Goal: Task Accomplishment & Management: Manage account settings

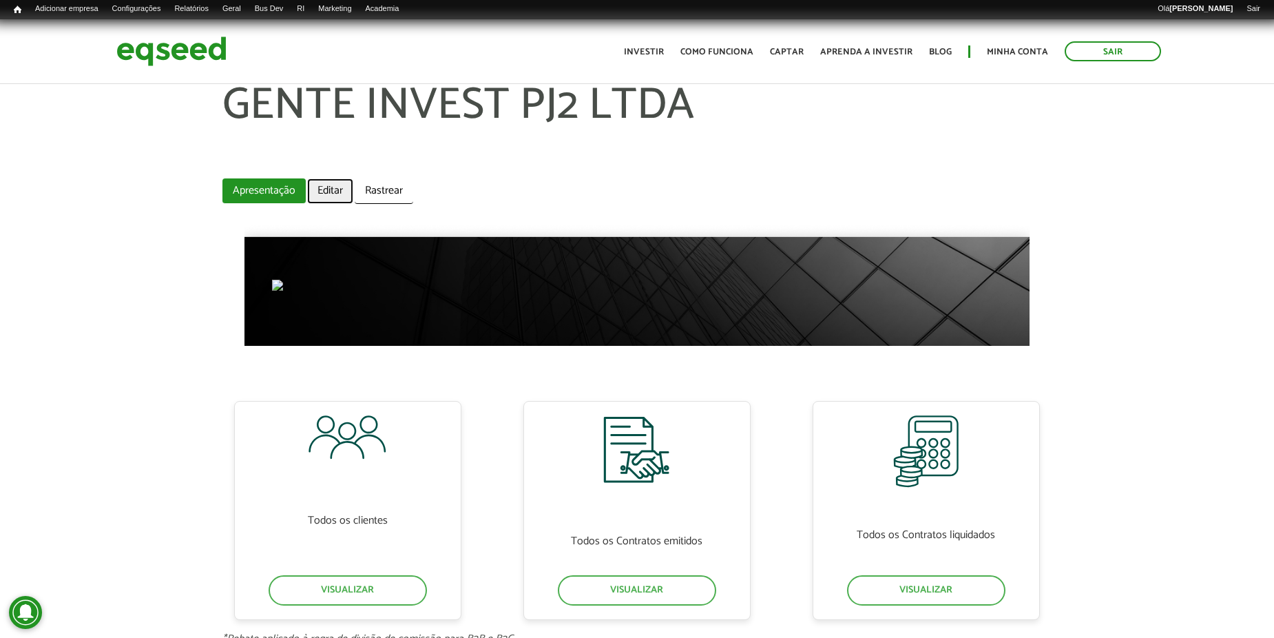
click at [325, 180] on link "Editar" at bounding box center [330, 190] width 46 height 25
click at [313, 203] on link "Editar" at bounding box center [330, 190] width 46 height 25
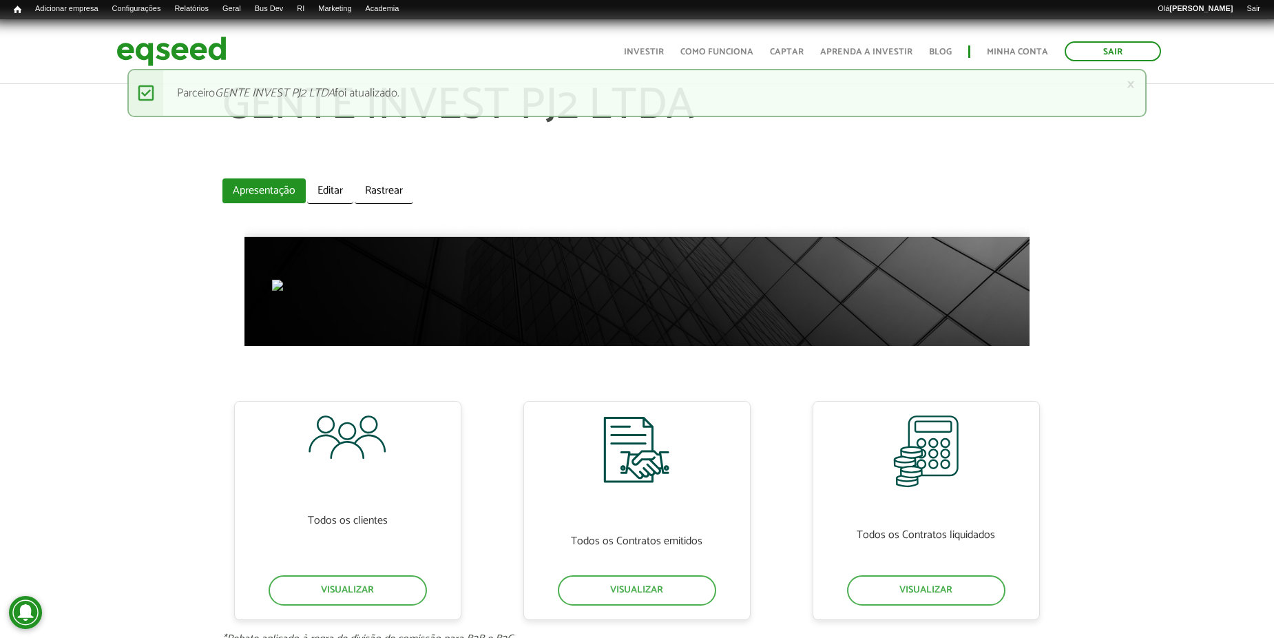
scroll to position [69, 0]
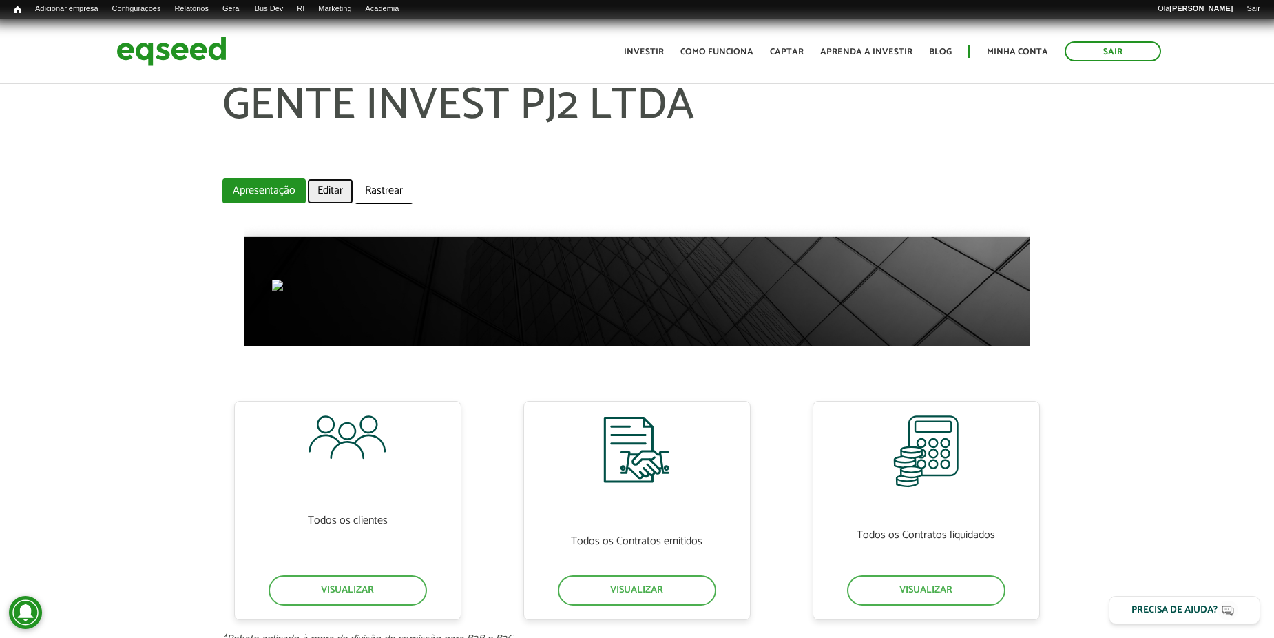
click at [331, 198] on link "Editar" at bounding box center [330, 190] width 46 height 25
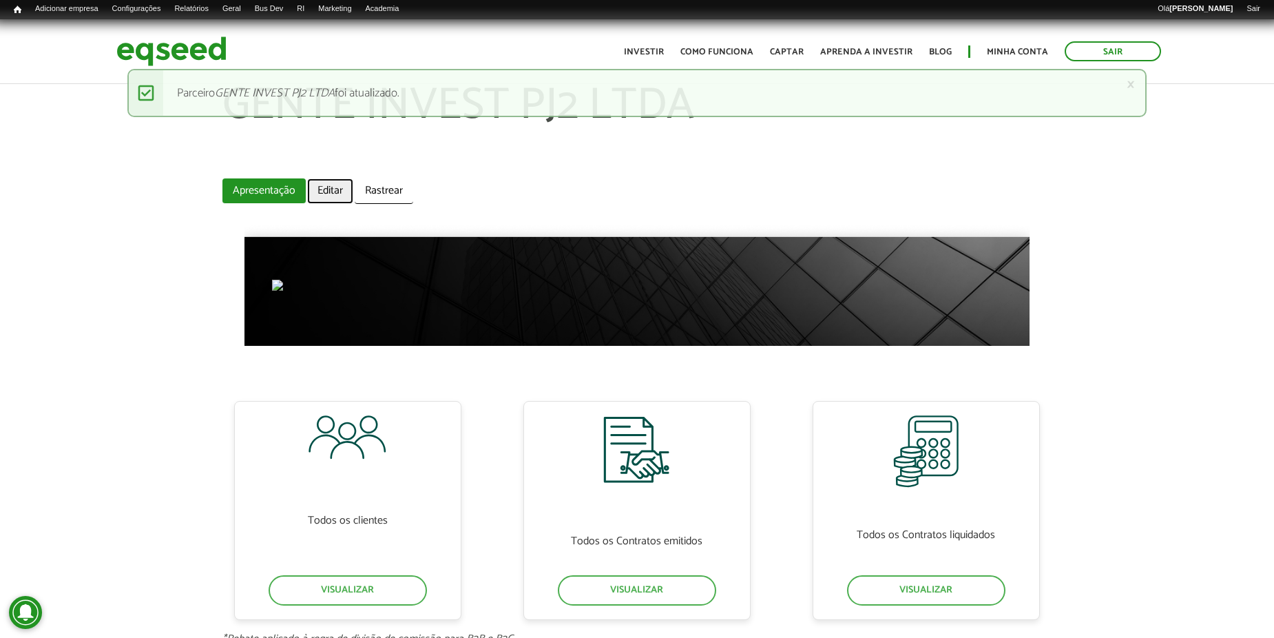
click at [339, 185] on link "Editar" at bounding box center [330, 190] width 46 height 25
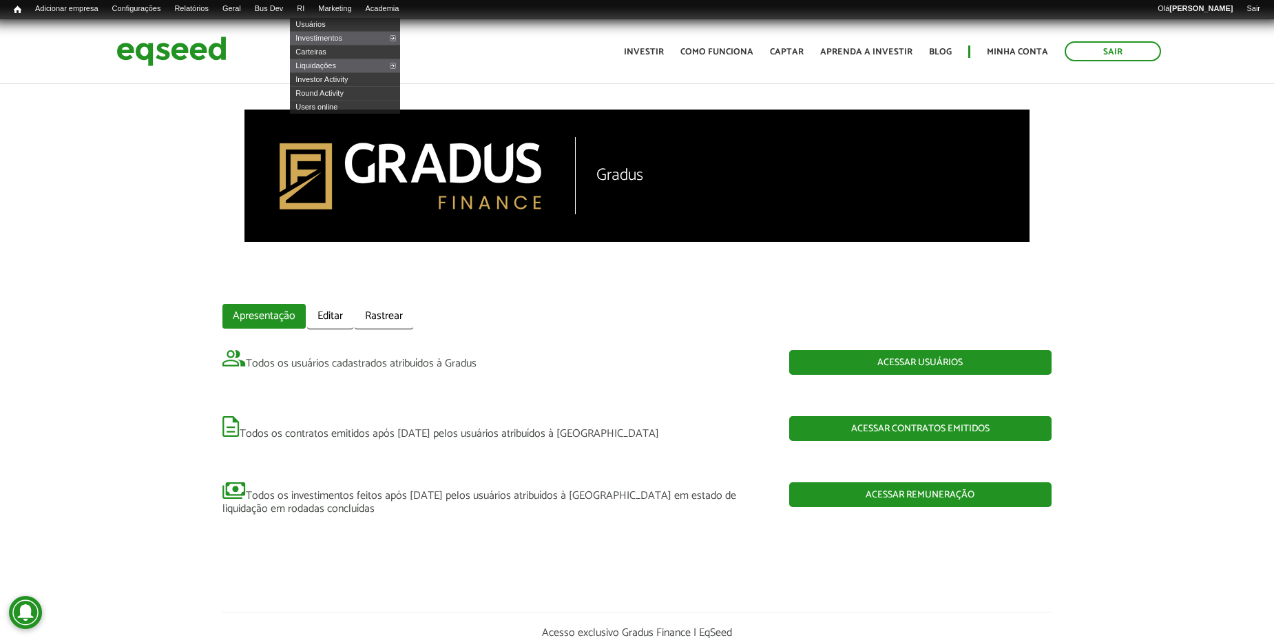
click at [311, 17] on li "RI Usuários Investimentos Consolidado Carteiras Liquidações Consolidado Investo…" at bounding box center [300, 10] width 21 height 14
click at [332, 20] on link "Usuários" at bounding box center [345, 24] width 110 height 14
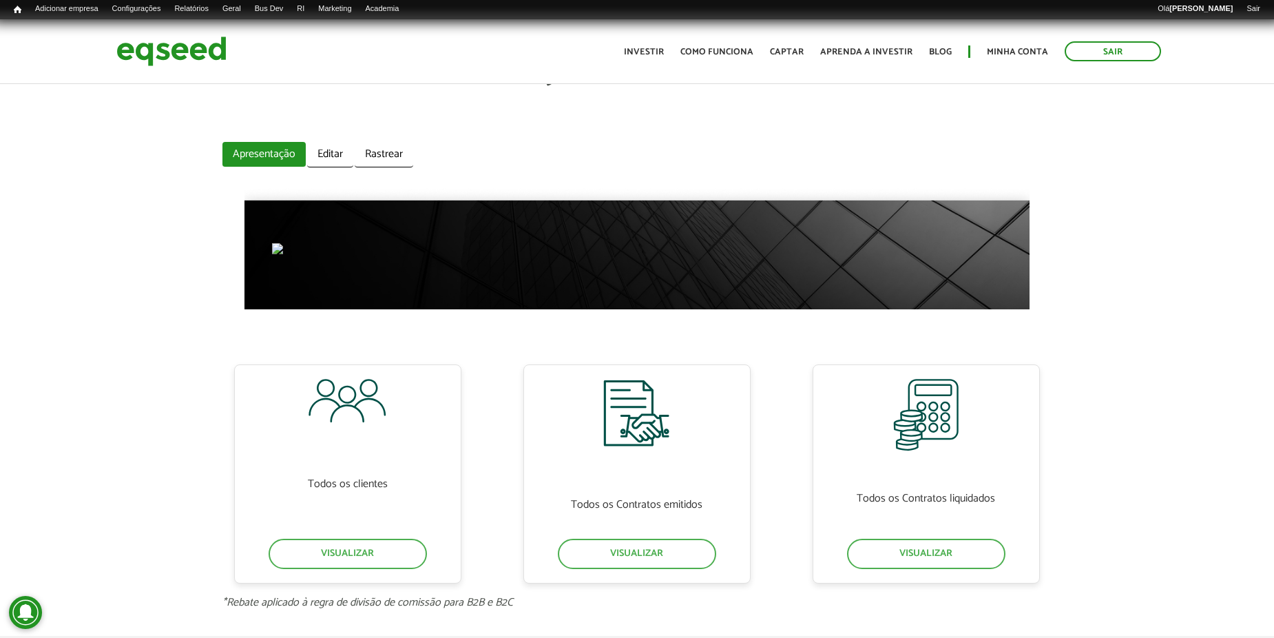
scroll to position [69, 0]
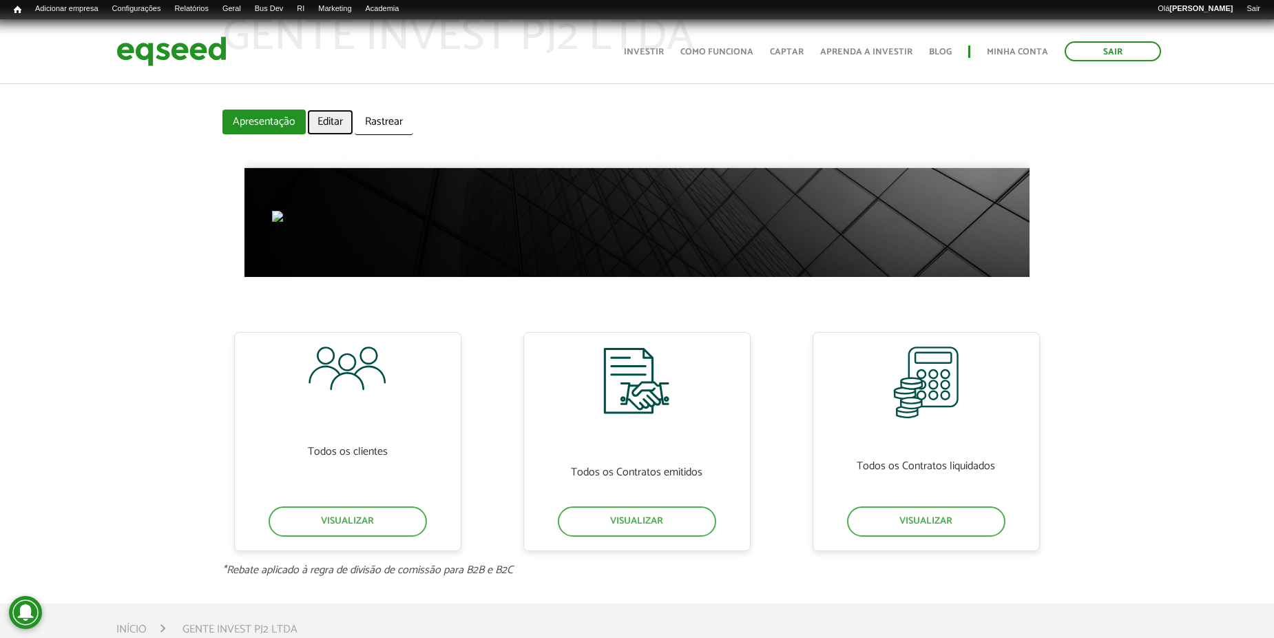
click at [346, 115] on link "Editar" at bounding box center [330, 121] width 46 height 25
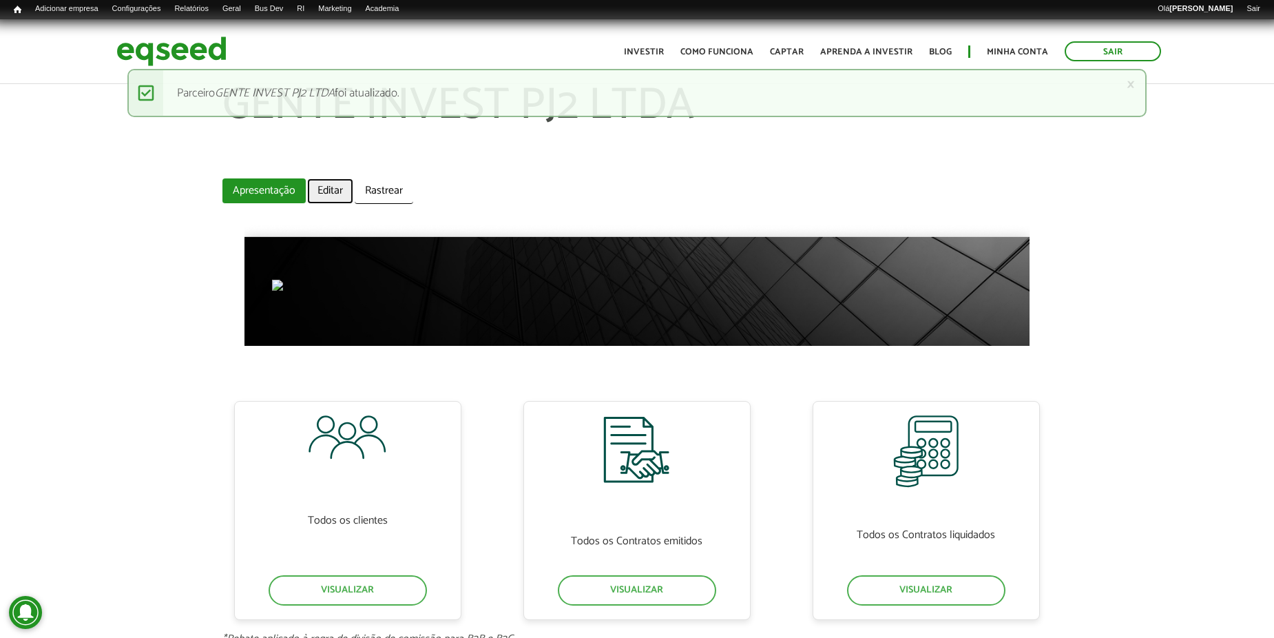
click at [321, 198] on link "Editar" at bounding box center [330, 190] width 46 height 25
click at [324, 172] on section "GENTE INVEST PJ2 LTDA Abas primárias Apresentação (aba ativa) Editar Rastrear T…" at bounding box center [636, 363] width 828 height 563
click at [326, 182] on link "Editar" at bounding box center [330, 190] width 46 height 25
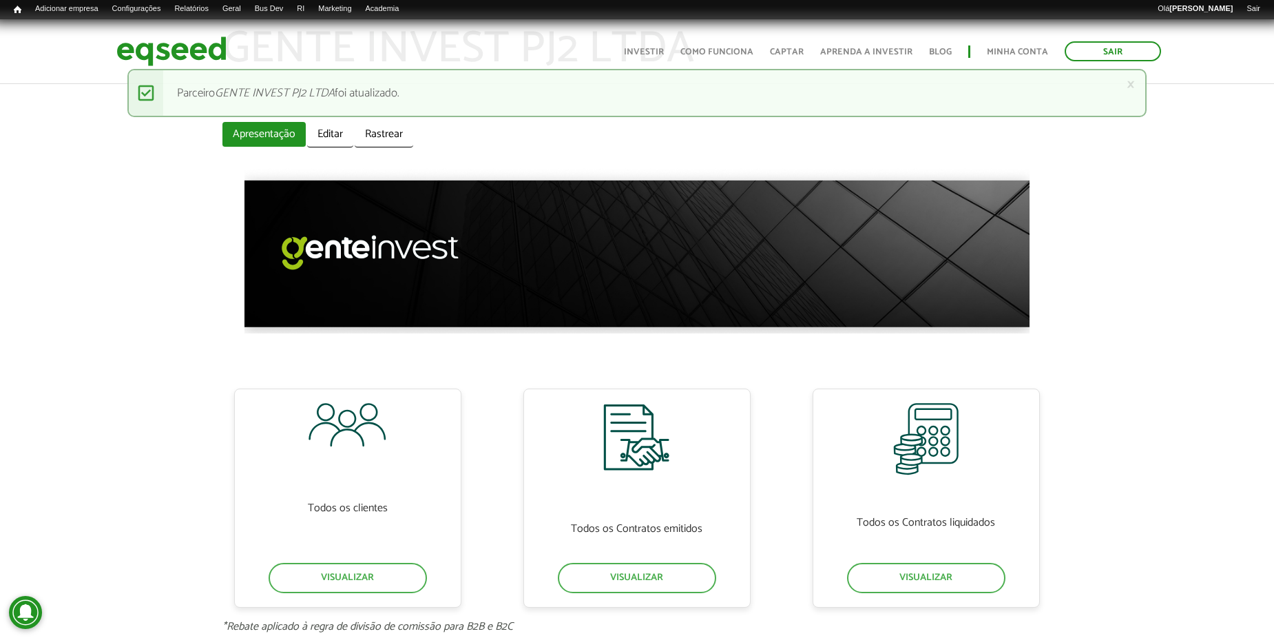
scroll to position [138, 0]
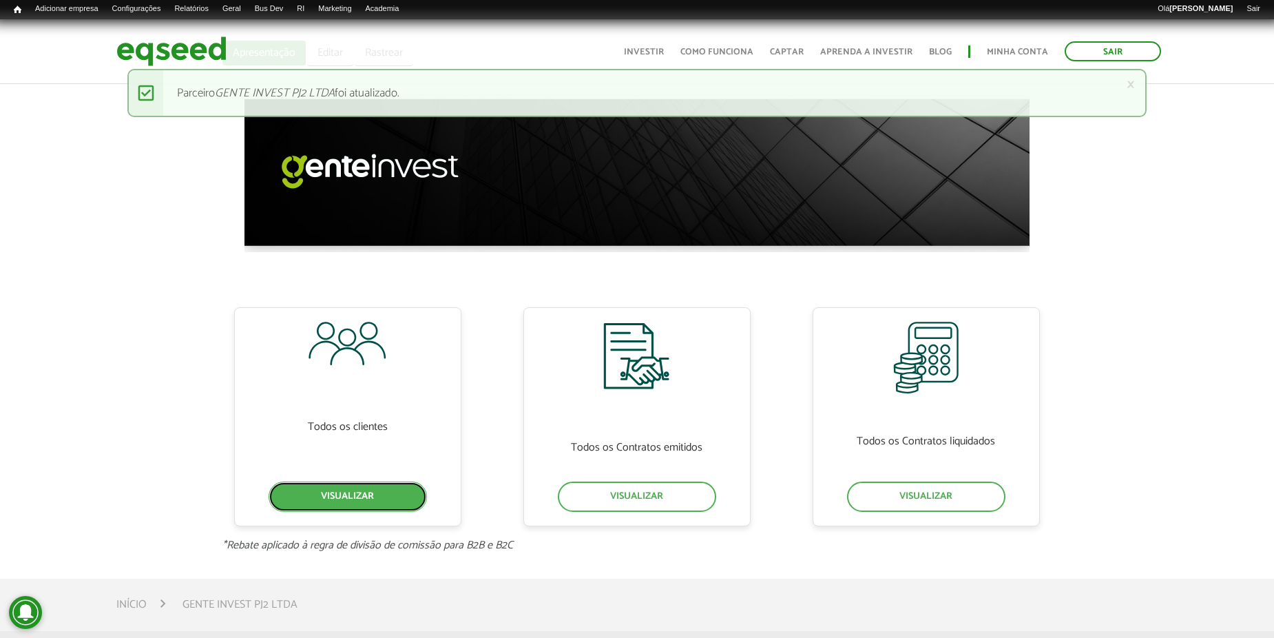
click at [412, 484] on link "Visualizar" at bounding box center [348, 496] width 158 height 30
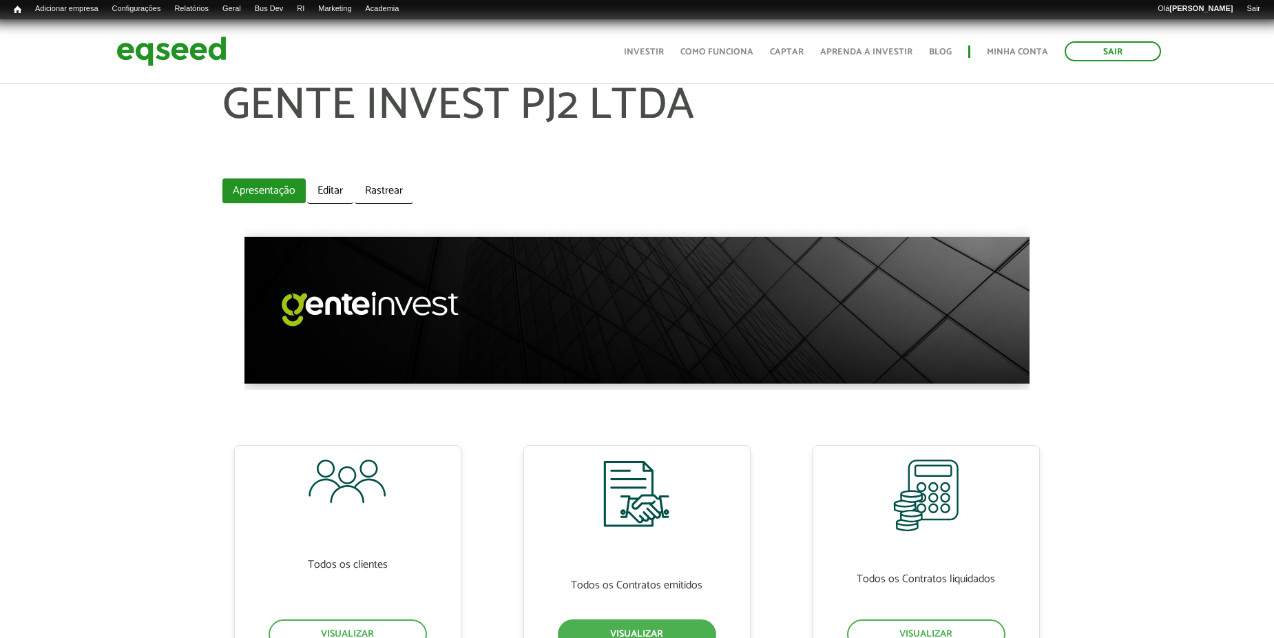
scroll to position [138, 0]
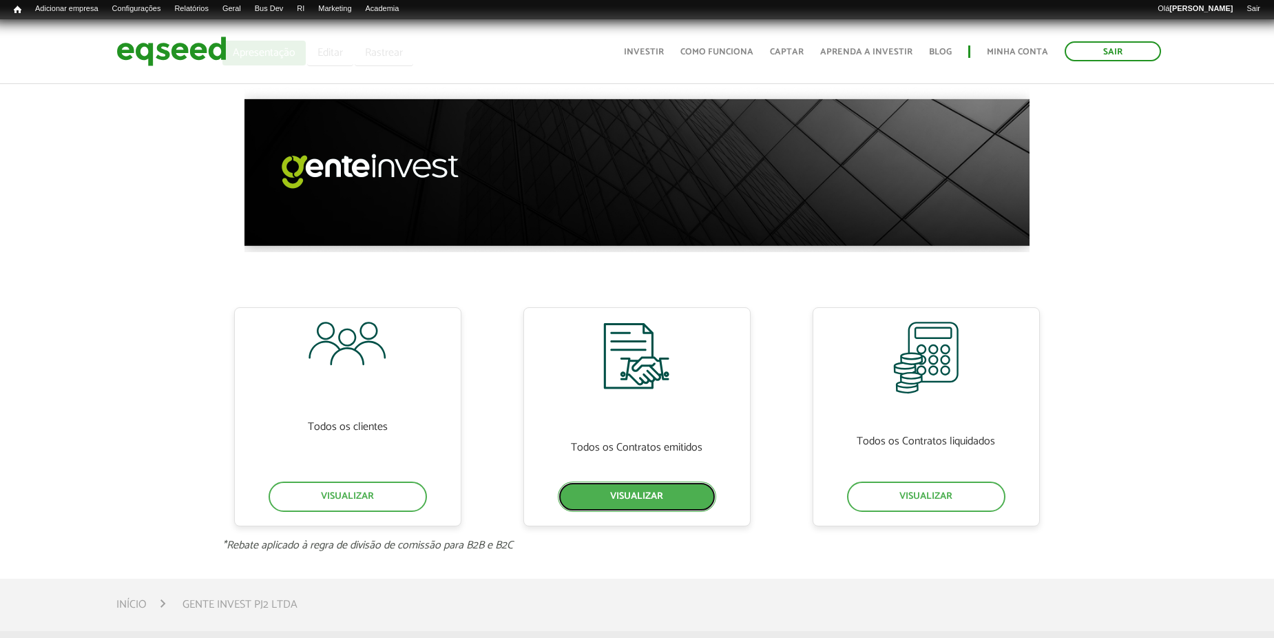
click at [607, 500] on link "Visualizar" at bounding box center [637, 496] width 158 height 30
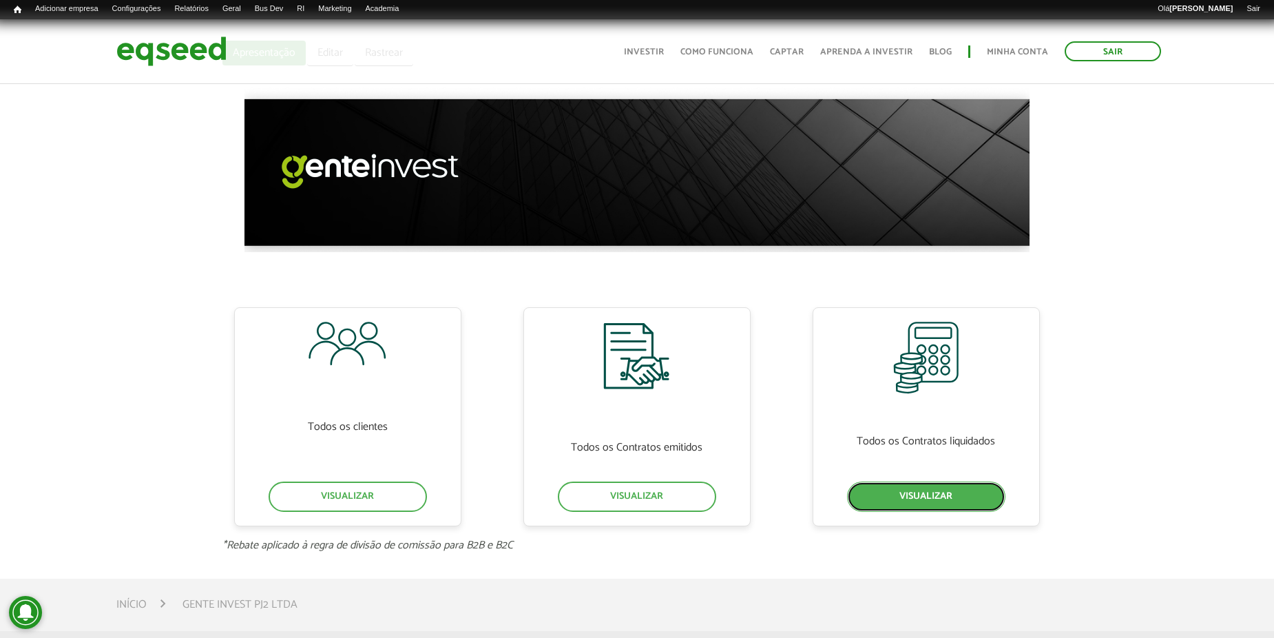
click at [919, 510] on link "Visualizar" at bounding box center [926, 496] width 158 height 30
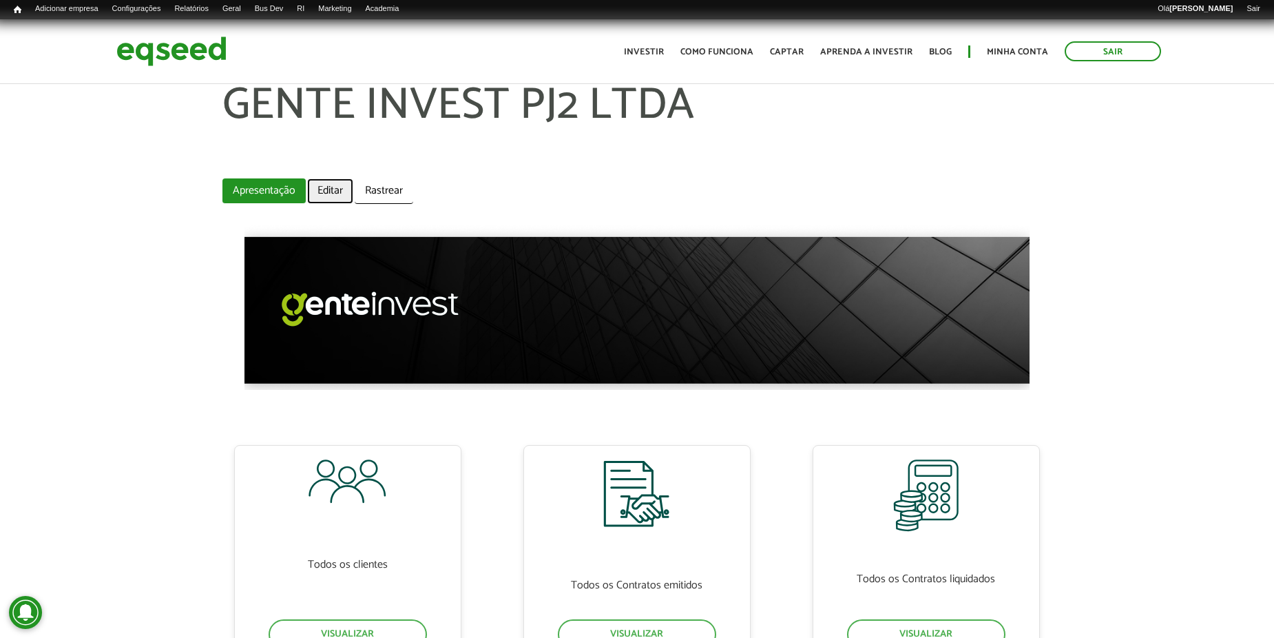
click at [328, 182] on link "Editar" at bounding box center [330, 190] width 46 height 25
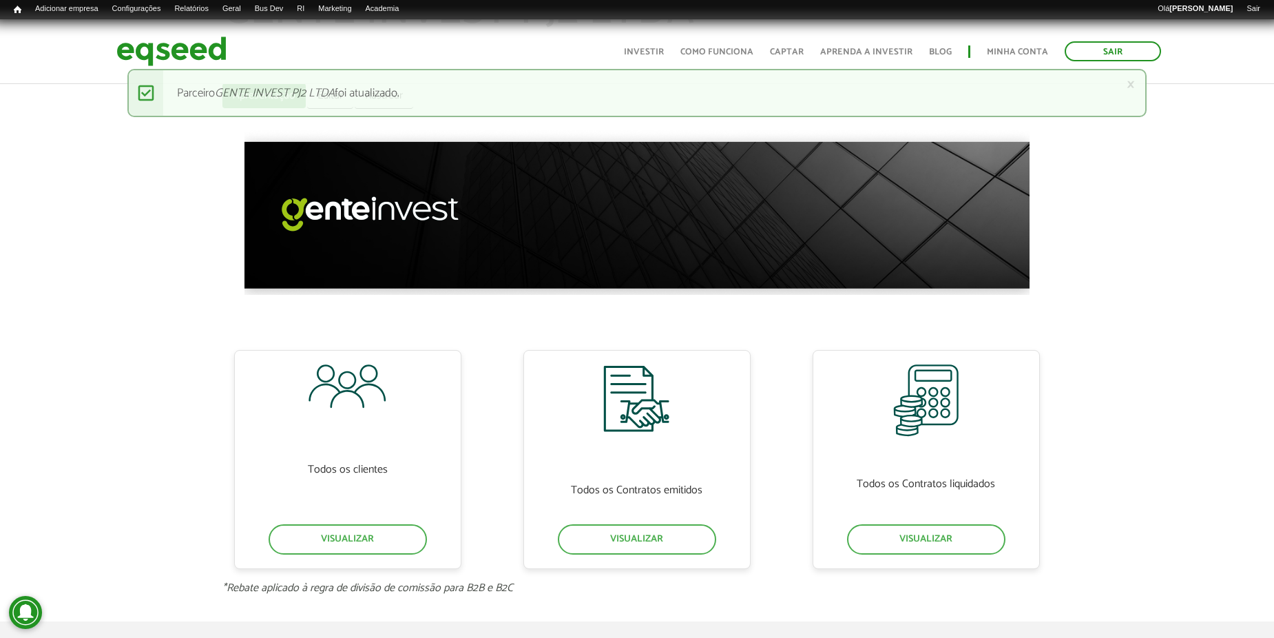
scroll to position [138, 0]
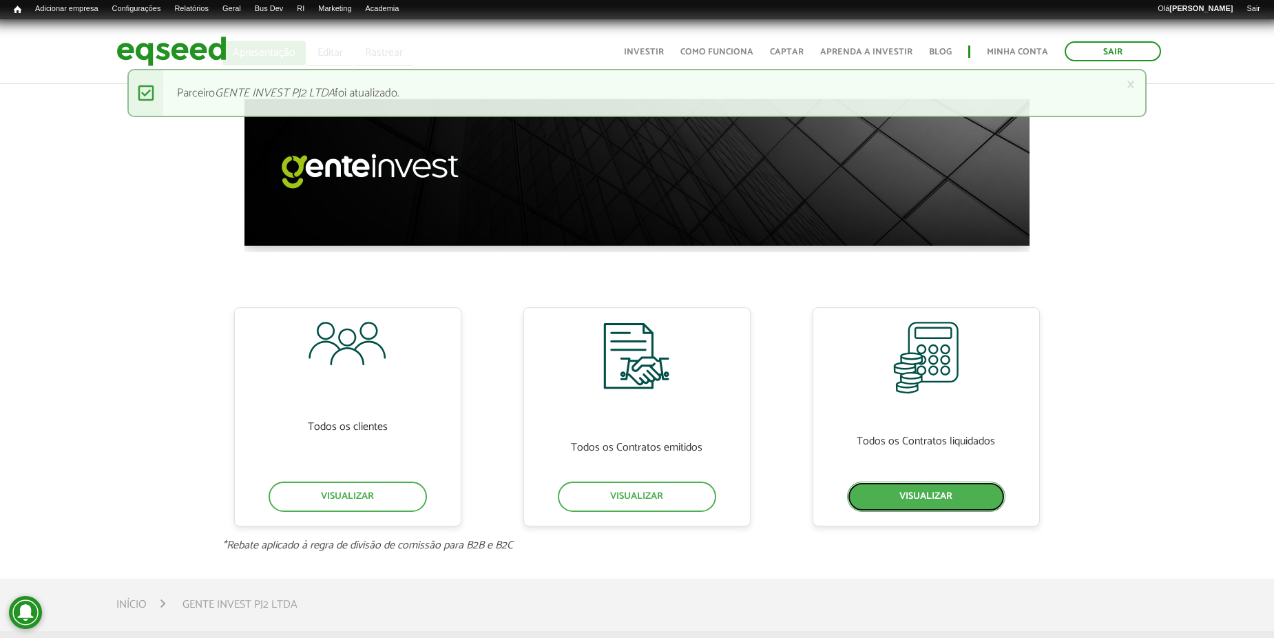
click at [881, 492] on link "Visualizar" at bounding box center [926, 496] width 158 height 30
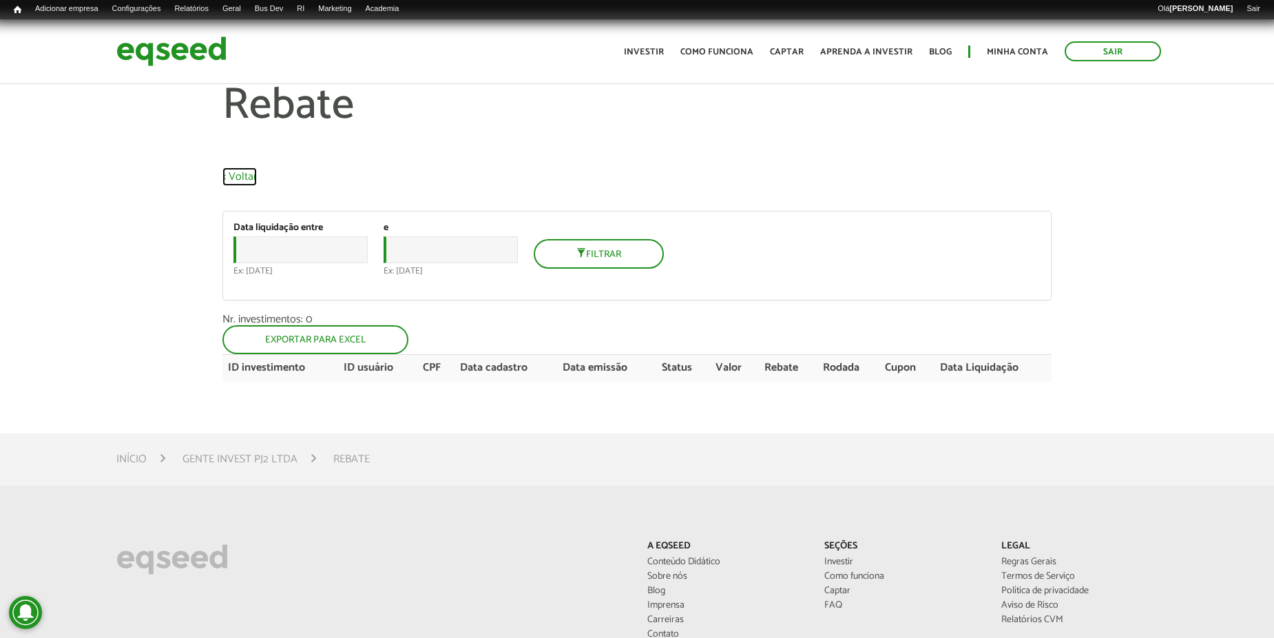
click at [222, 182] on link "< Voltar" at bounding box center [239, 177] width 34 height 12
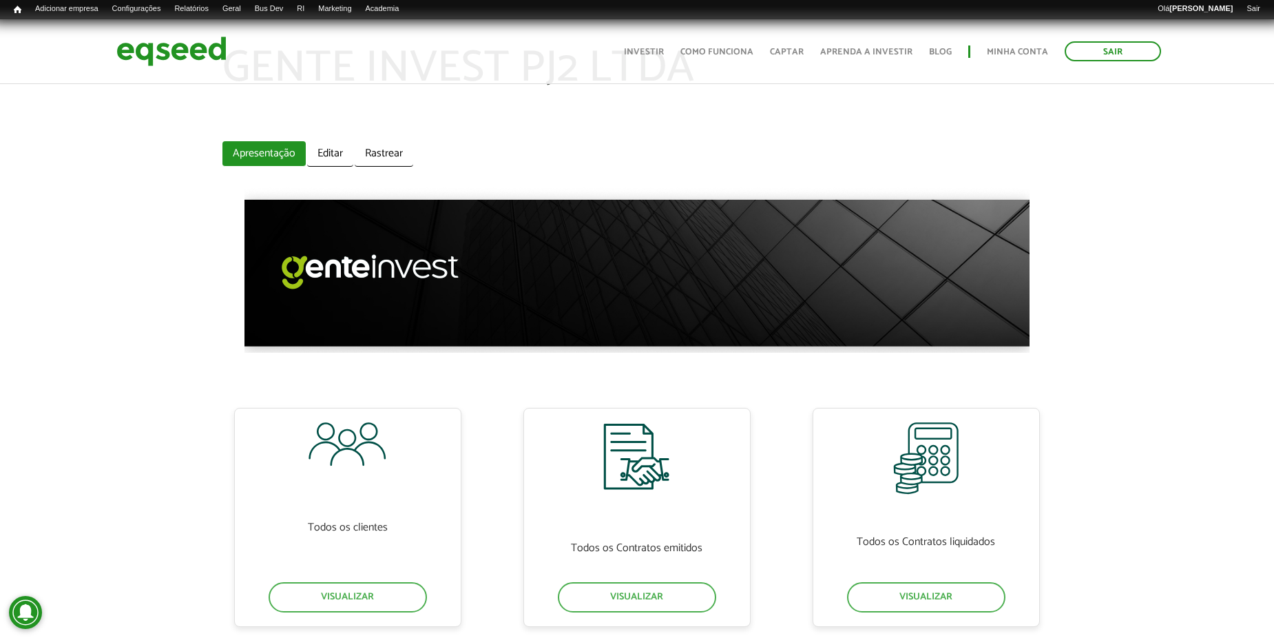
scroll to position [69, 0]
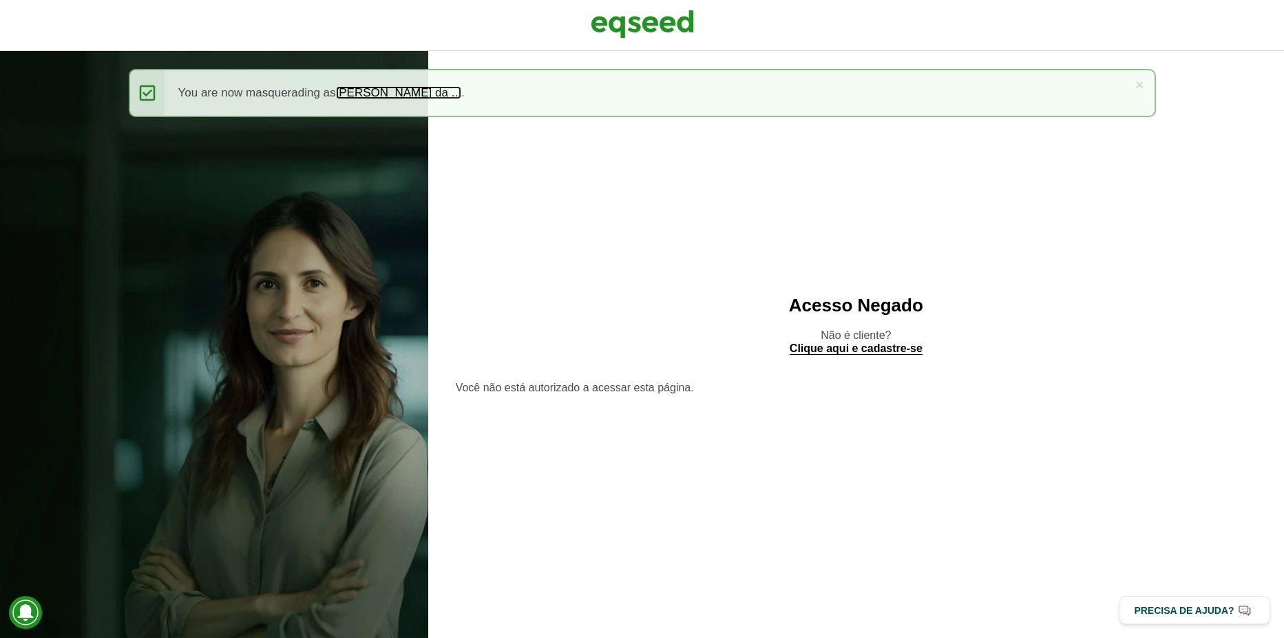
click at [346, 93] on link "Luiz Felipe da ..." at bounding box center [398, 93] width 125 height 12
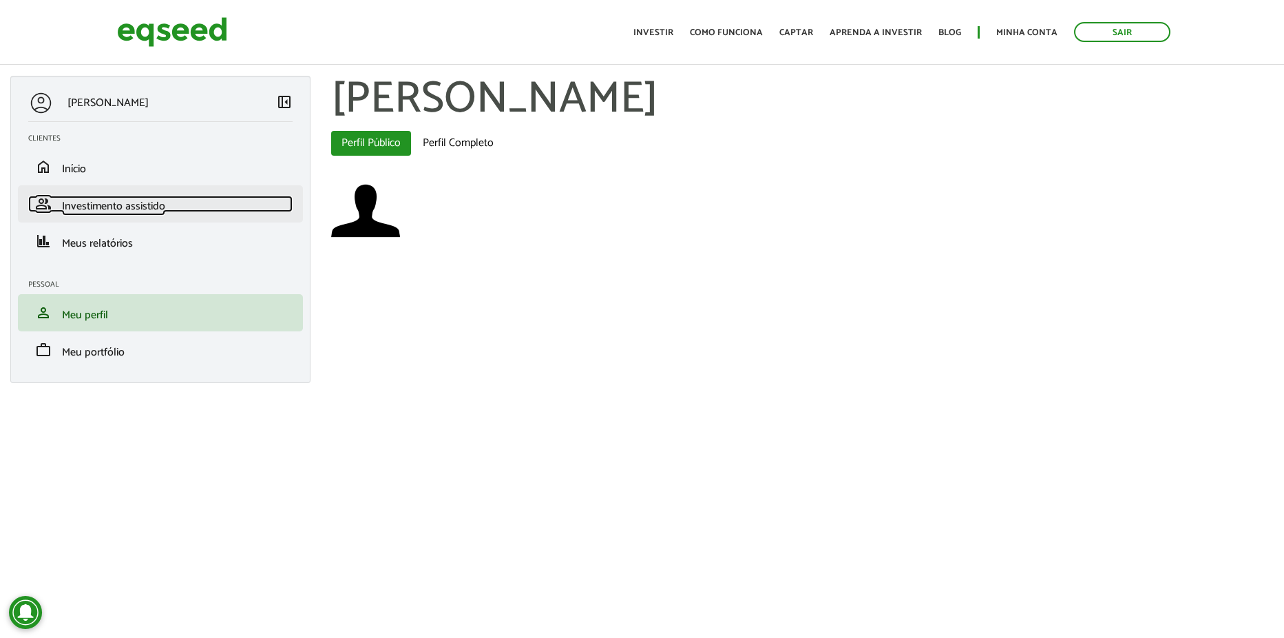
click at [229, 209] on link "group Investimento assistido" at bounding box center [160, 204] width 264 height 17
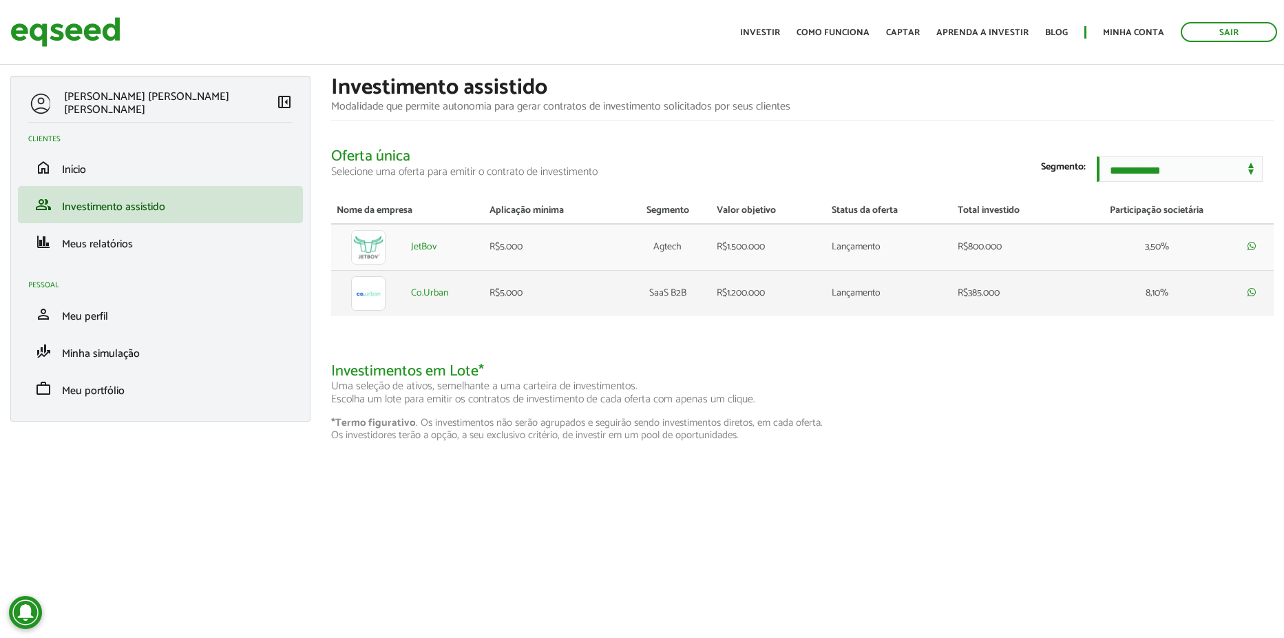
click at [388, 301] on td at bounding box center [368, 293] width 74 height 46
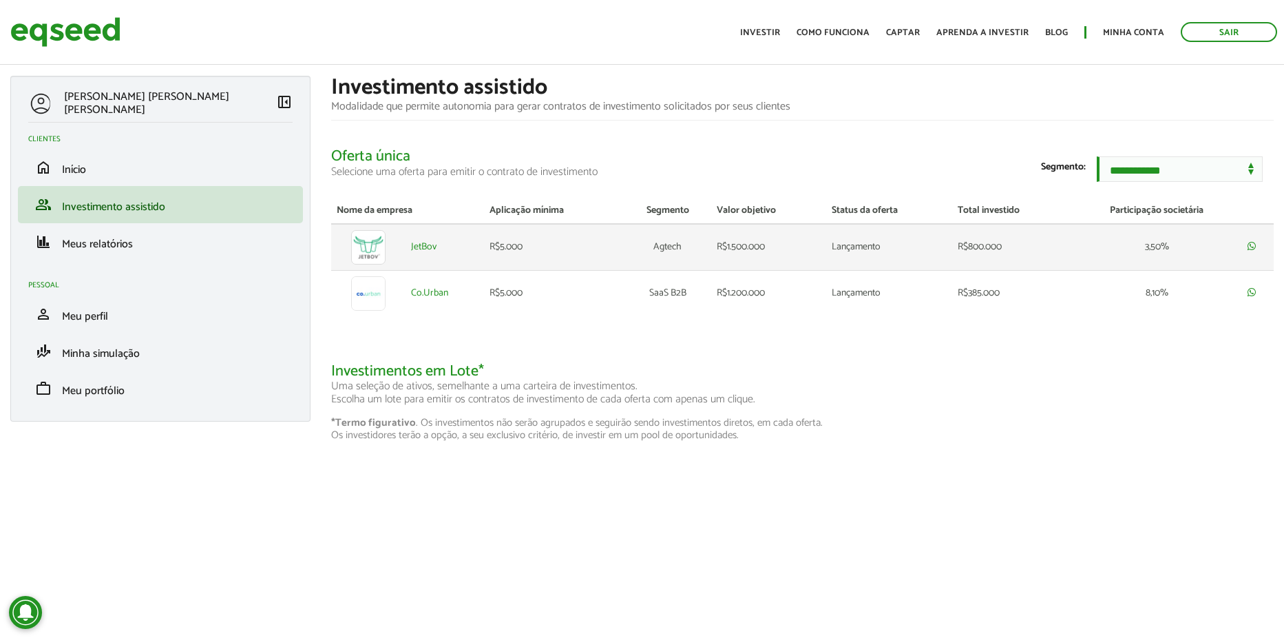
click at [407, 260] on td "JetBov" at bounding box center [445, 247] width 79 height 47
click at [424, 252] on link "JetBov" at bounding box center [423, 247] width 25 height 10
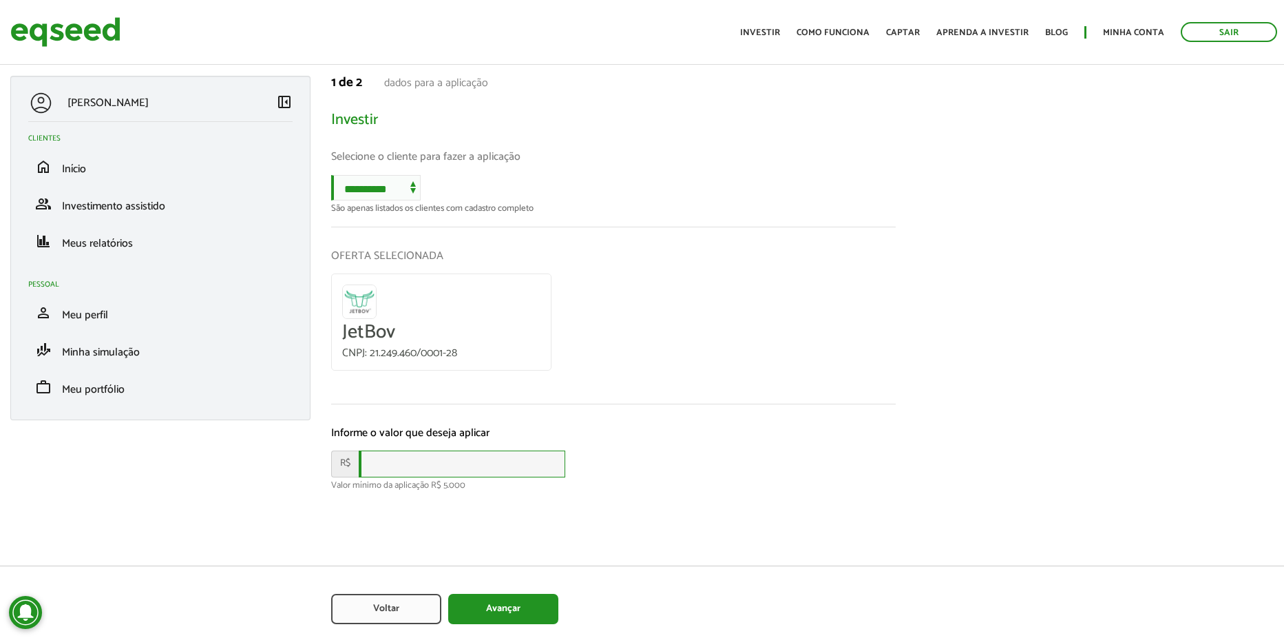
click at [404, 470] on input "text" at bounding box center [462, 463] width 207 height 27
click at [377, 200] on select "**********" at bounding box center [376, 187] width 90 height 25
click at [390, 188] on select "**********" at bounding box center [376, 187] width 90 height 25
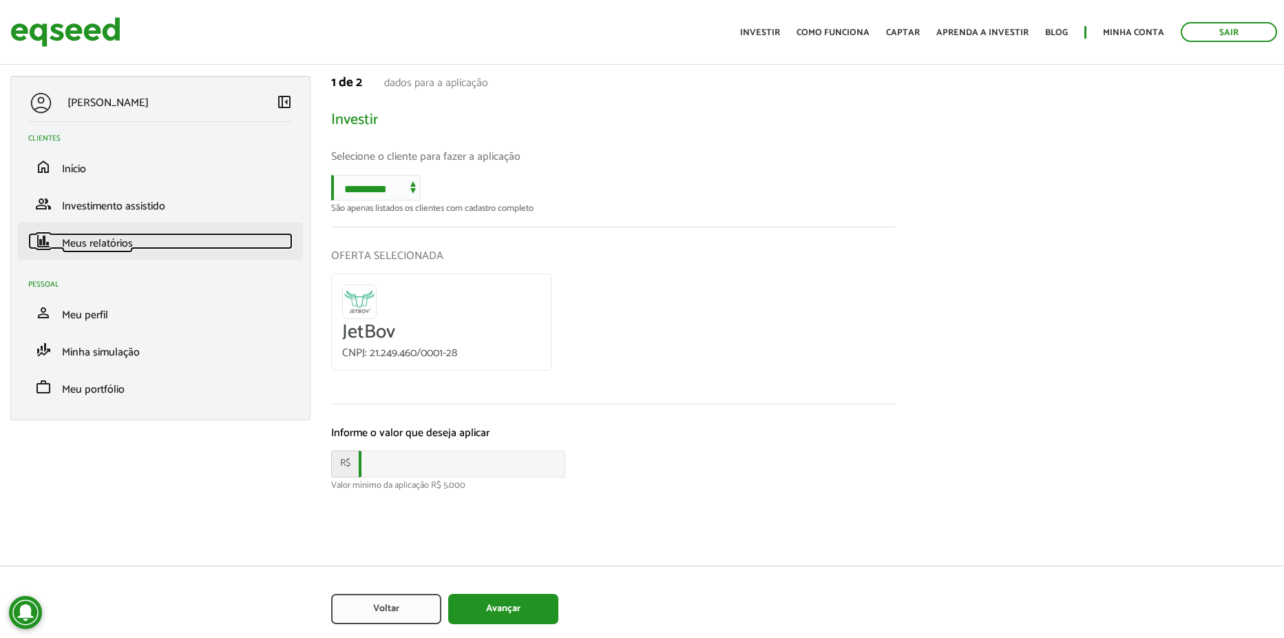
click at [220, 236] on link "finance Meus relatórios" at bounding box center [160, 241] width 264 height 17
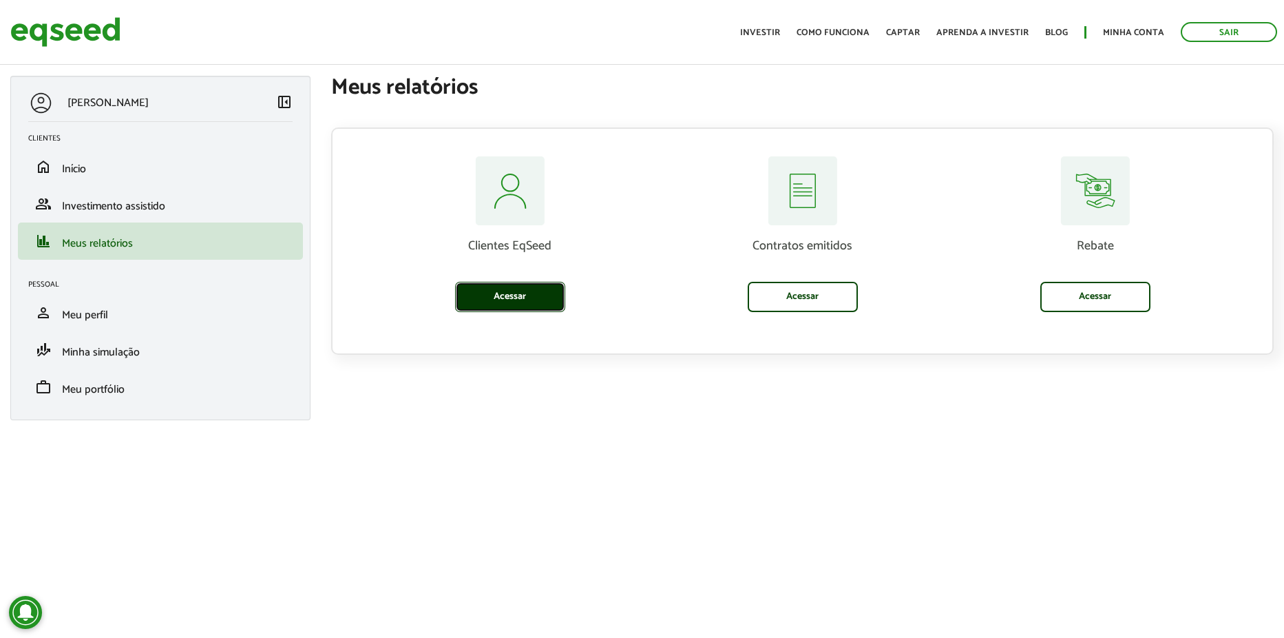
click at [537, 303] on link "Acessar" at bounding box center [510, 297] width 110 height 30
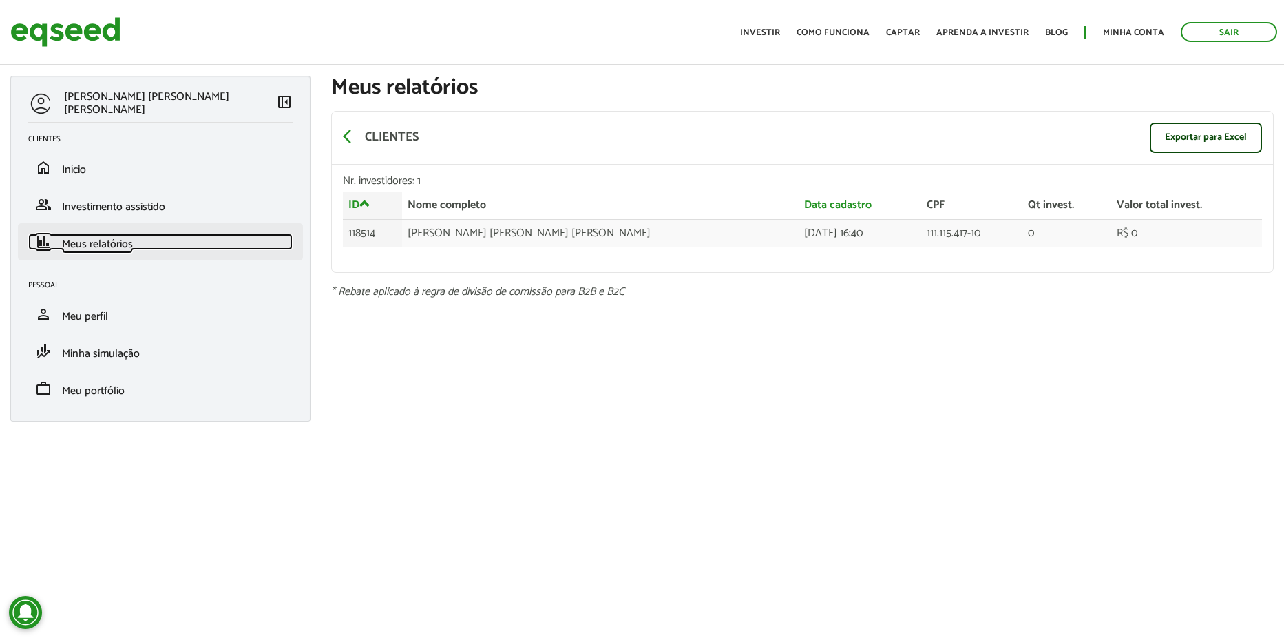
click at [165, 243] on link "finance Meus relatórios" at bounding box center [160, 241] width 264 height 17
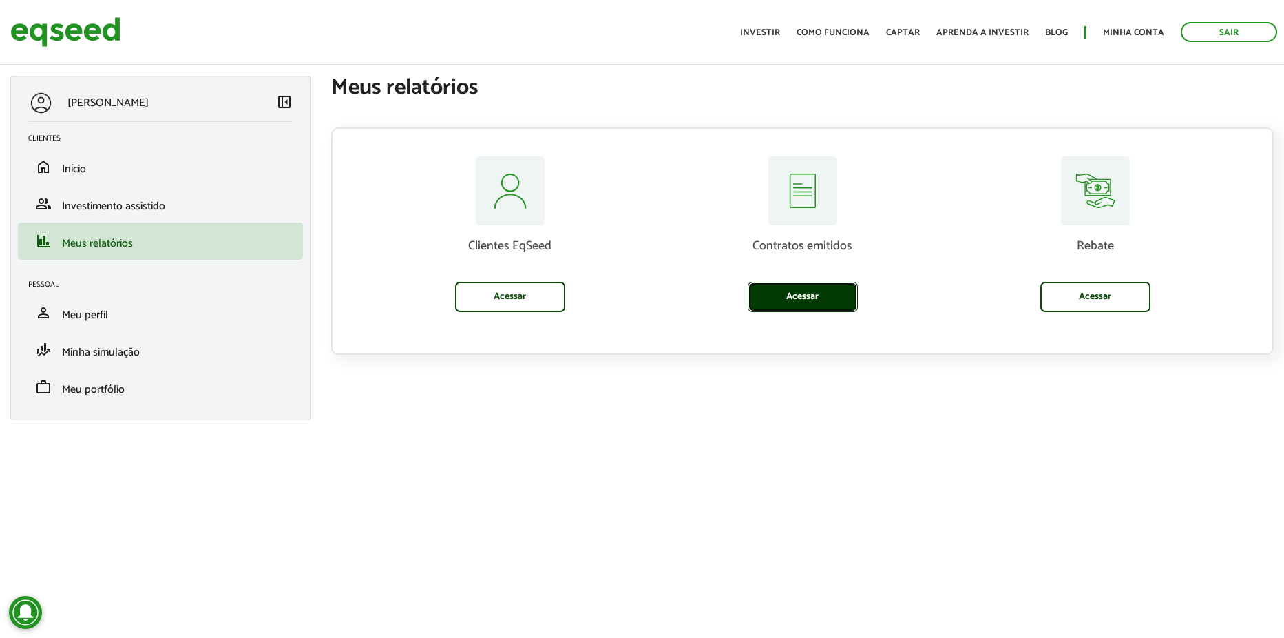
click at [755, 303] on link "Acessar" at bounding box center [803, 297] width 110 height 30
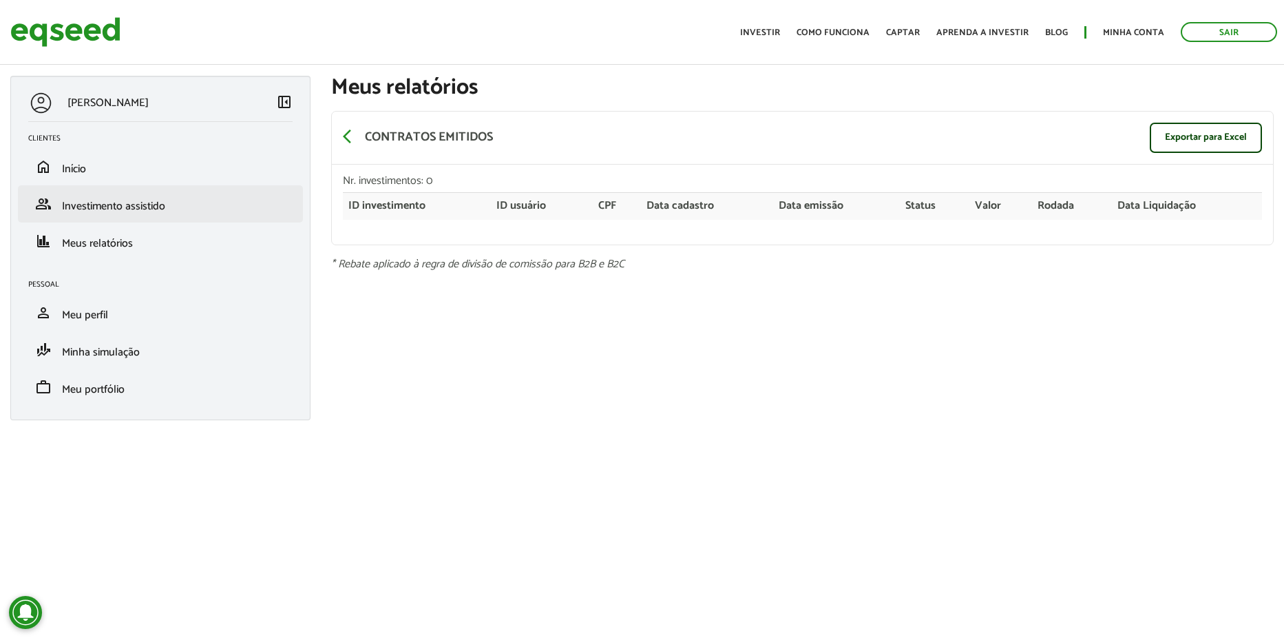
click at [220, 213] on li "group Investimento assistido" at bounding box center [160, 203] width 285 height 37
click at [178, 212] on link "group Investimento assistido" at bounding box center [160, 204] width 264 height 17
click at [175, 202] on link "group Investimento assistido" at bounding box center [160, 204] width 264 height 17
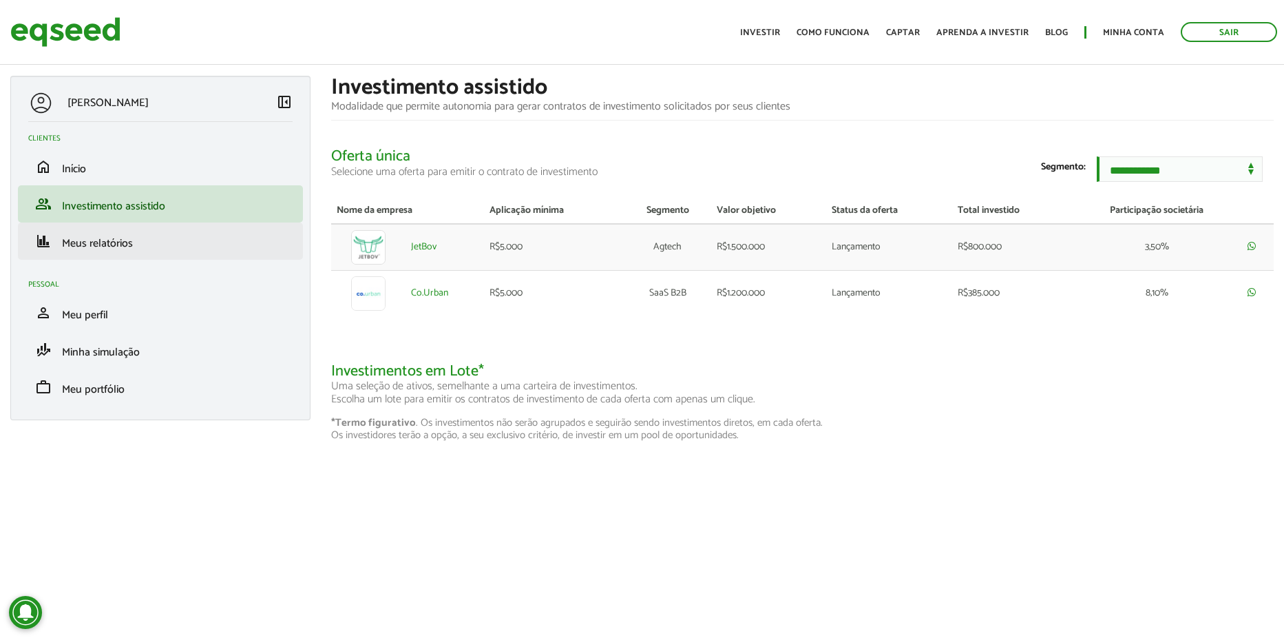
click at [149, 231] on li "finance Meus relatórios" at bounding box center [160, 240] width 285 height 37
click at [129, 240] on span "Meus relatórios" at bounding box center [97, 243] width 71 height 19
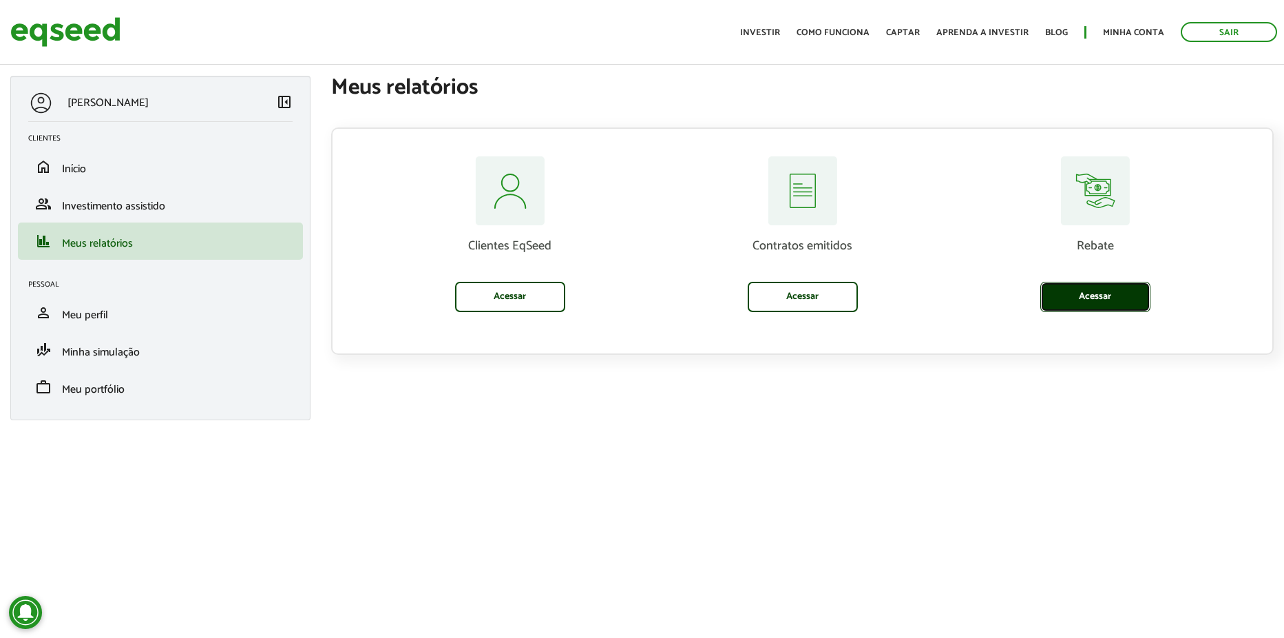
click at [1082, 297] on link "Acessar" at bounding box center [1096, 297] width 110 height 30
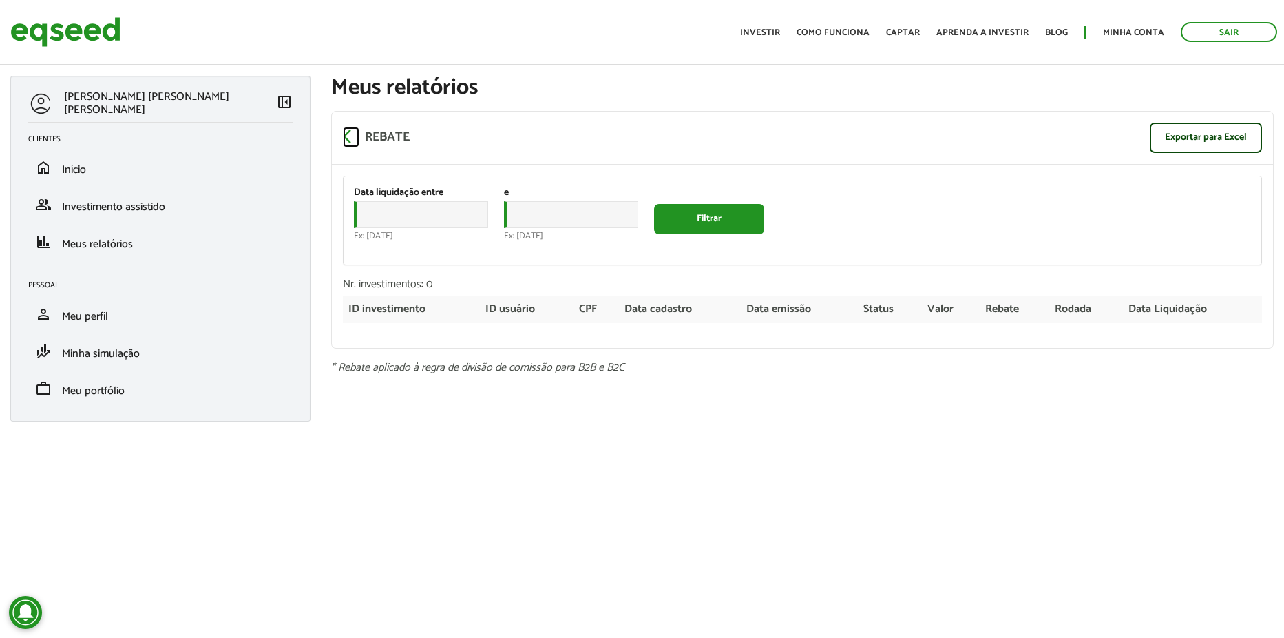
click at [349, 142] on span "arrow_back_ios" at bounding box center [351, 136] width 17 height 17
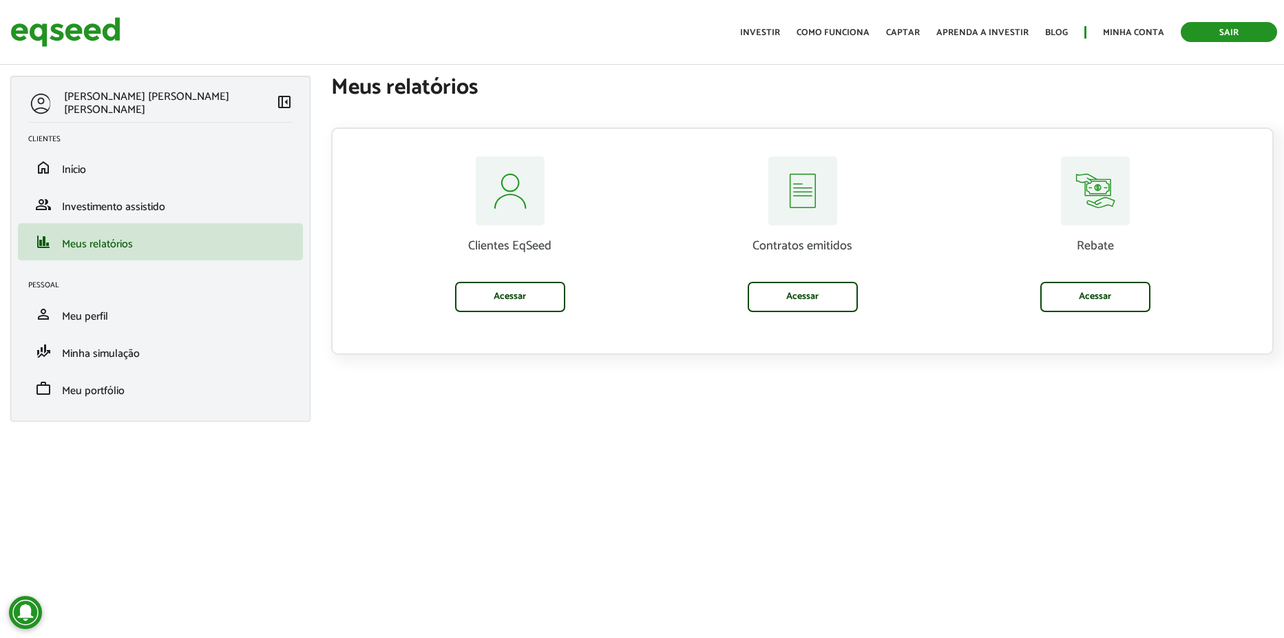
click at [1193, 32] on link "Sair" at bounding box center [1229, 32] width 96 height 20
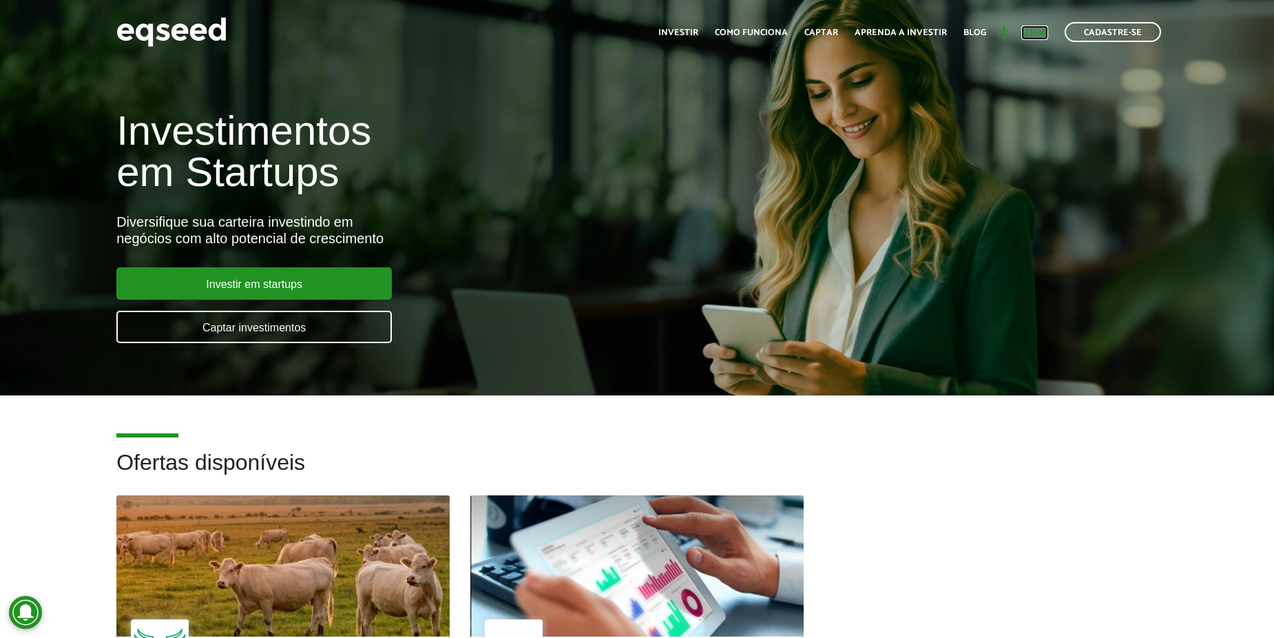
click at [1032, 35] on link "Login" at bounding box center [1034, 32] width 27 height 9
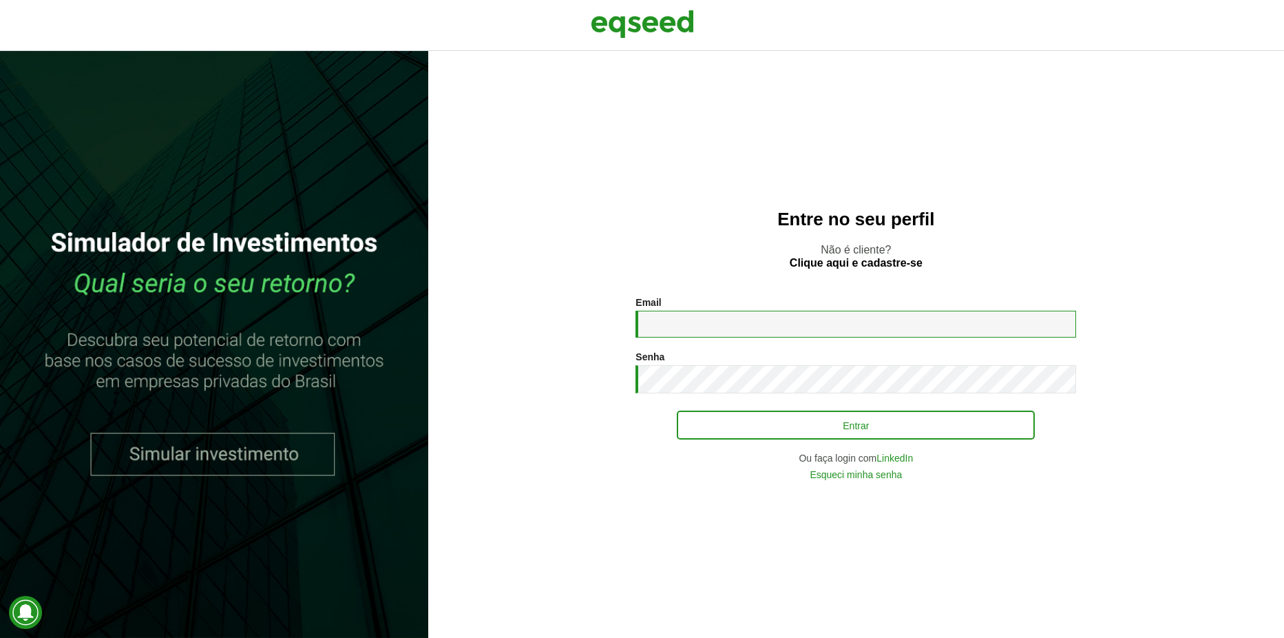
type input "**********"
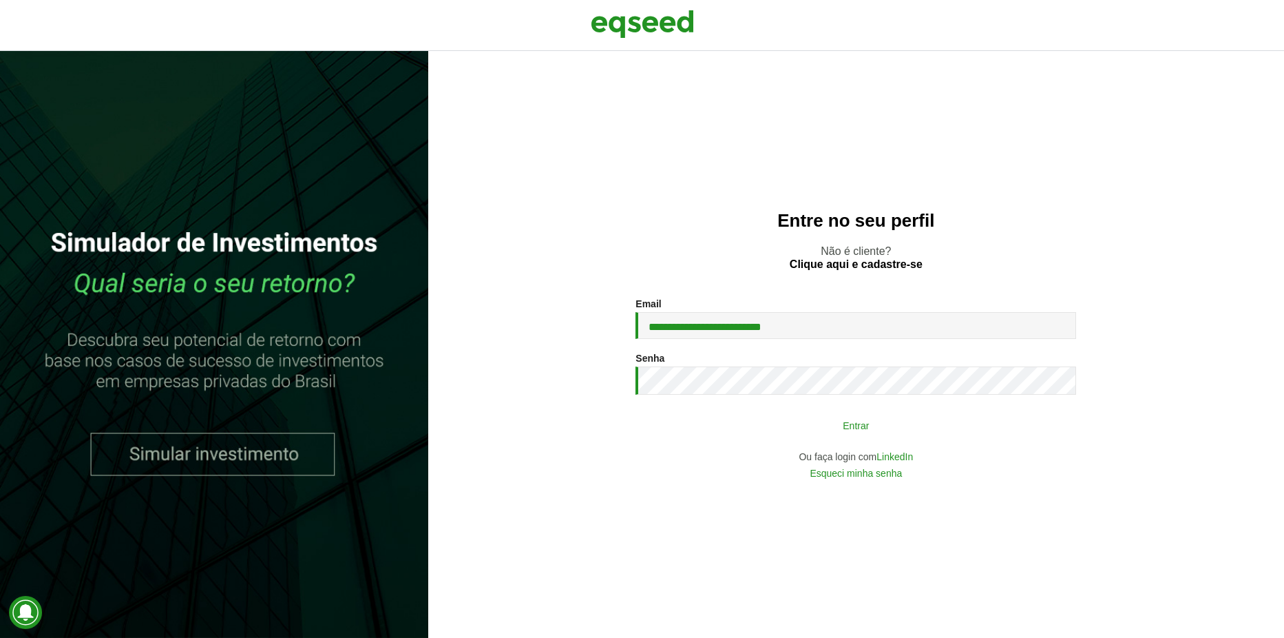
click at [848, 420] on button "Entrar" at bounding box center [856, 425] width 358 height 26
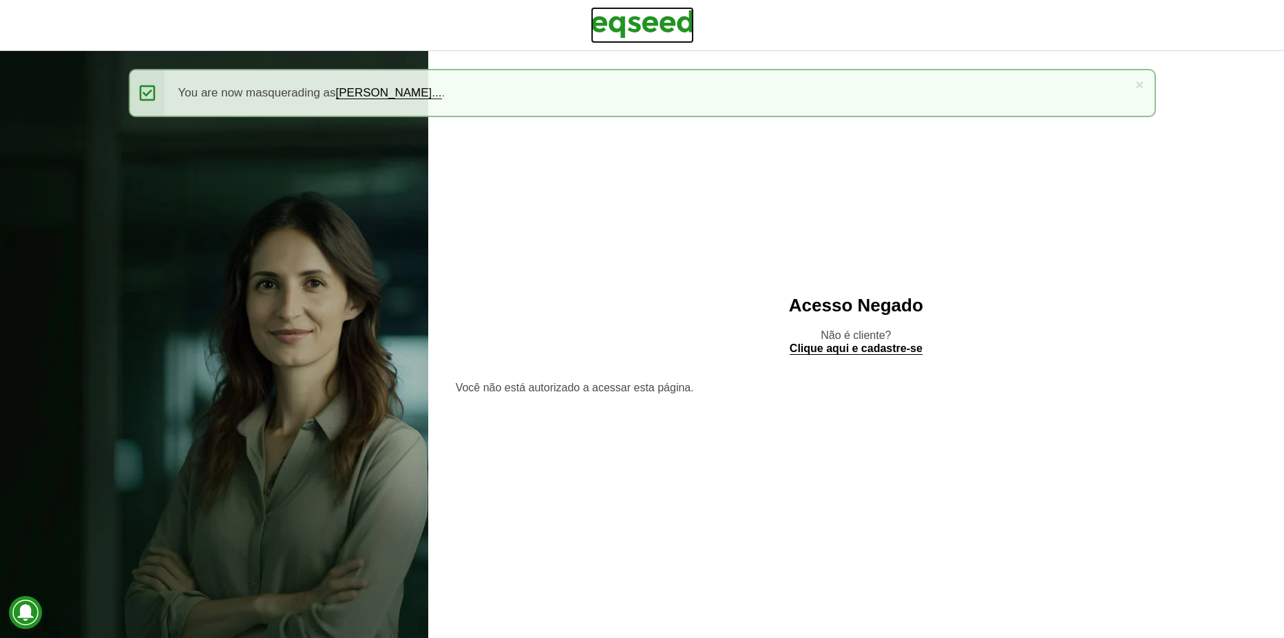
click at [622, 17] on img at bounding box center [642, 24] width 103 height 34
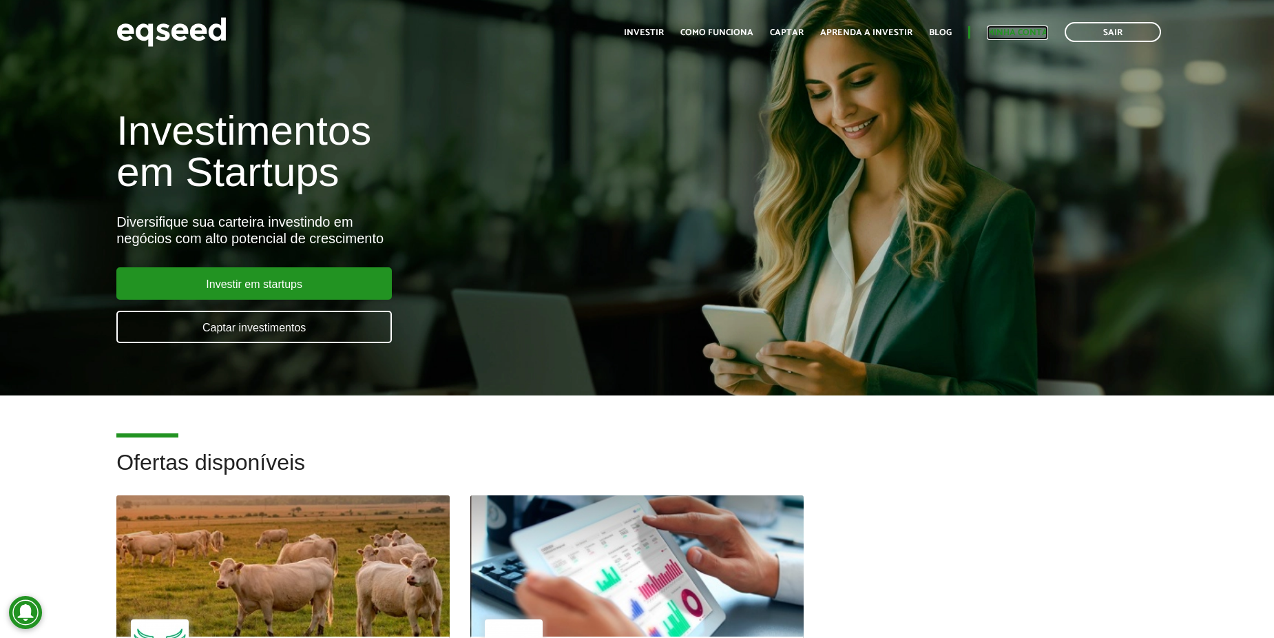
click at [1043, 34] on link "Minha conta" at bounding box center [1017, 32] width 61 height 9
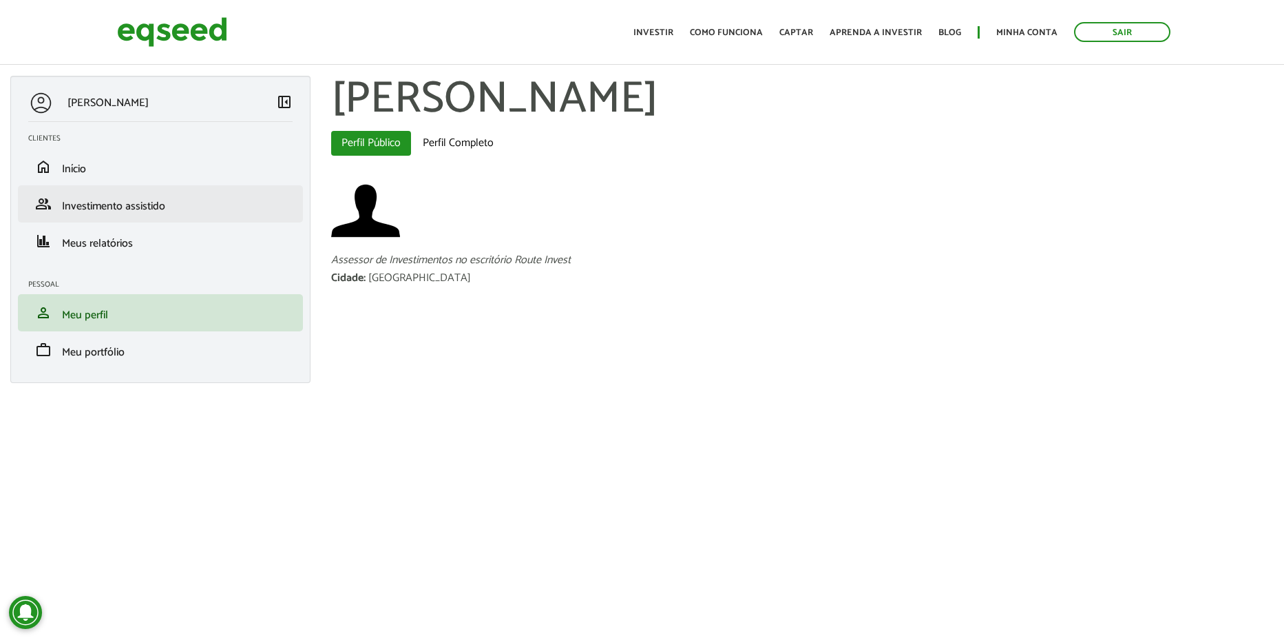
click at [117, 189] on li "group Investimento assistido" at bounding box center [160, 203] width 285 height 37
click at [118, 190] on li "group Investimento assistido" at bounding box center [160, 203] width 285 height 37
click at [133, 209] on span "Investimento assistido" at bounding box center [113, 206] width 103 height 19
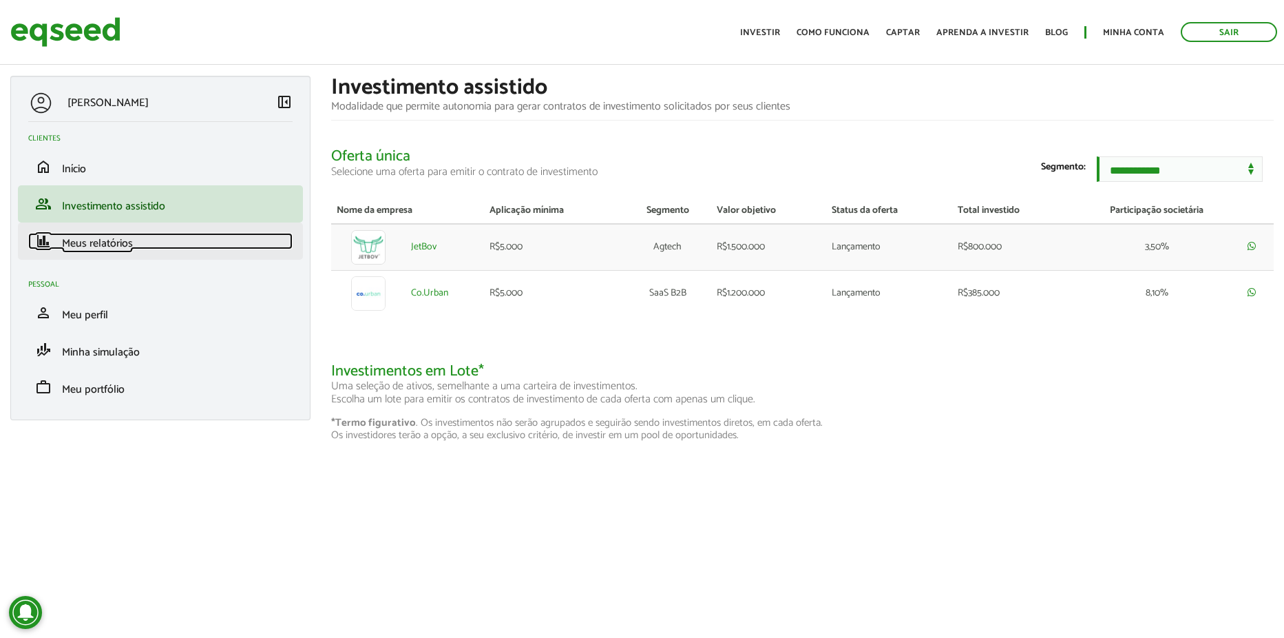
click at [96, 247] on span "Meus relatórios" at bounding box center [97, 243] width 71 height 19
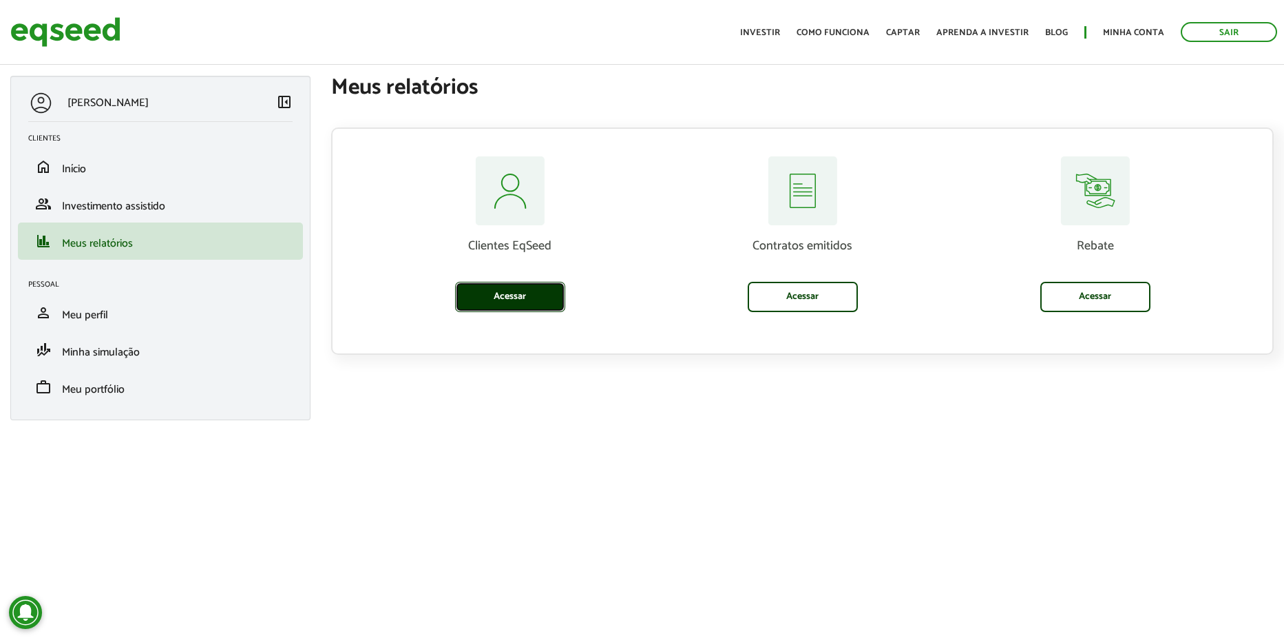
click at [528, 286] on link "Acessar" at bounding box center [510, 297] width 110 height 30
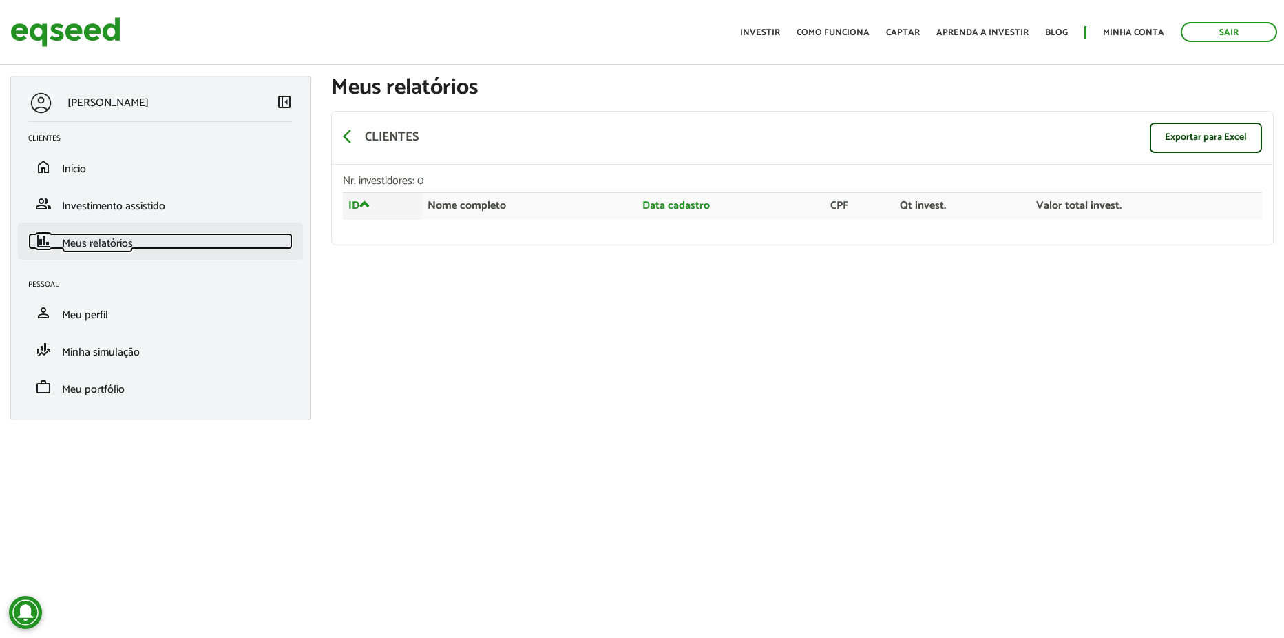
click at [167, 236] on link "finance Meus relatórios" at bounding box center [160, 241] width 264 height 17
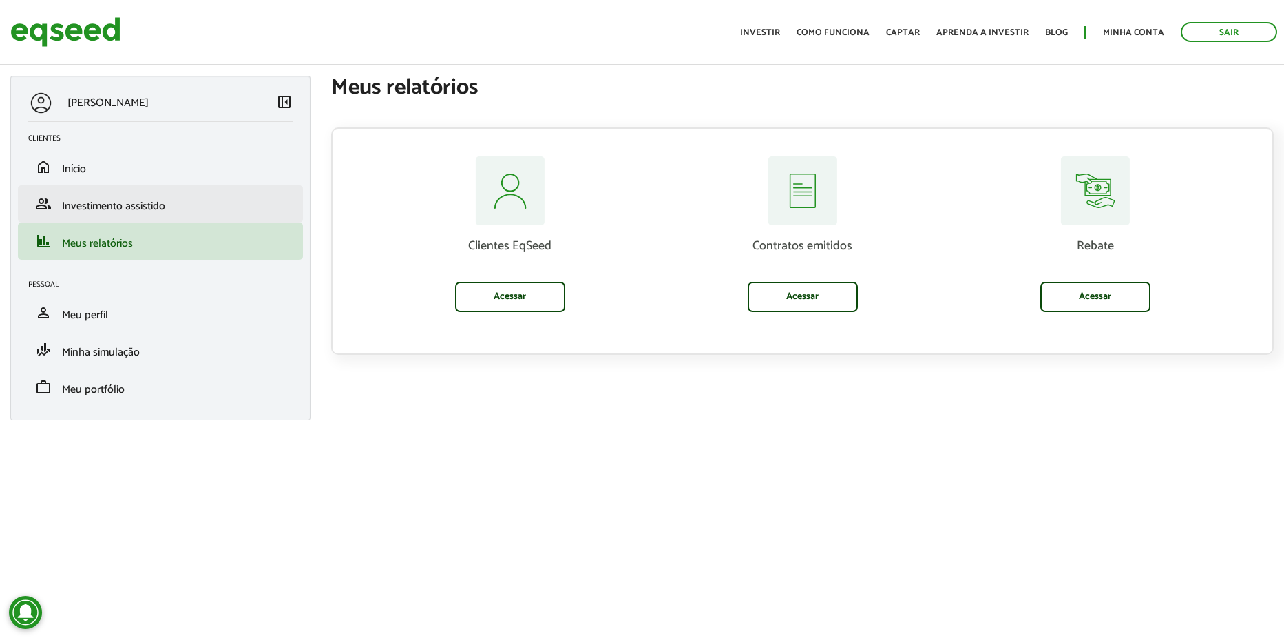
click at [174, 195] on li "group Investimento assistido" at bounding box center [160, 203] width 285 height 37
click at [163, 198] on span "Investimento assistido" at bounding box center [113, 206] width 103 height 19
click at [1191, 31] on link "Sair" at bounding box center [1229, 32] width 96 height 20
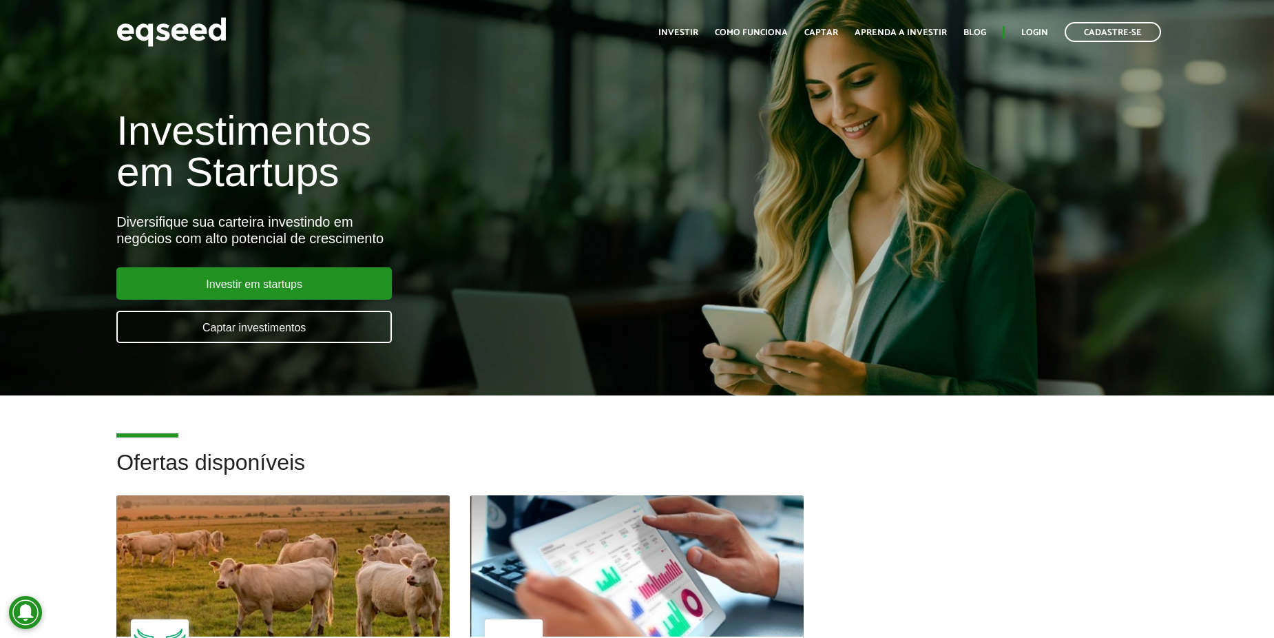
click at [1027, 25] on ul "Início Investir Como funciona Captar Aprenda a investir Blog Login Cadastre-se" at bounding box center [909, 32] width 516 height 20
click at [1031, 29] on link "Login" at bounding box center [1034, 32] width 27 height 9
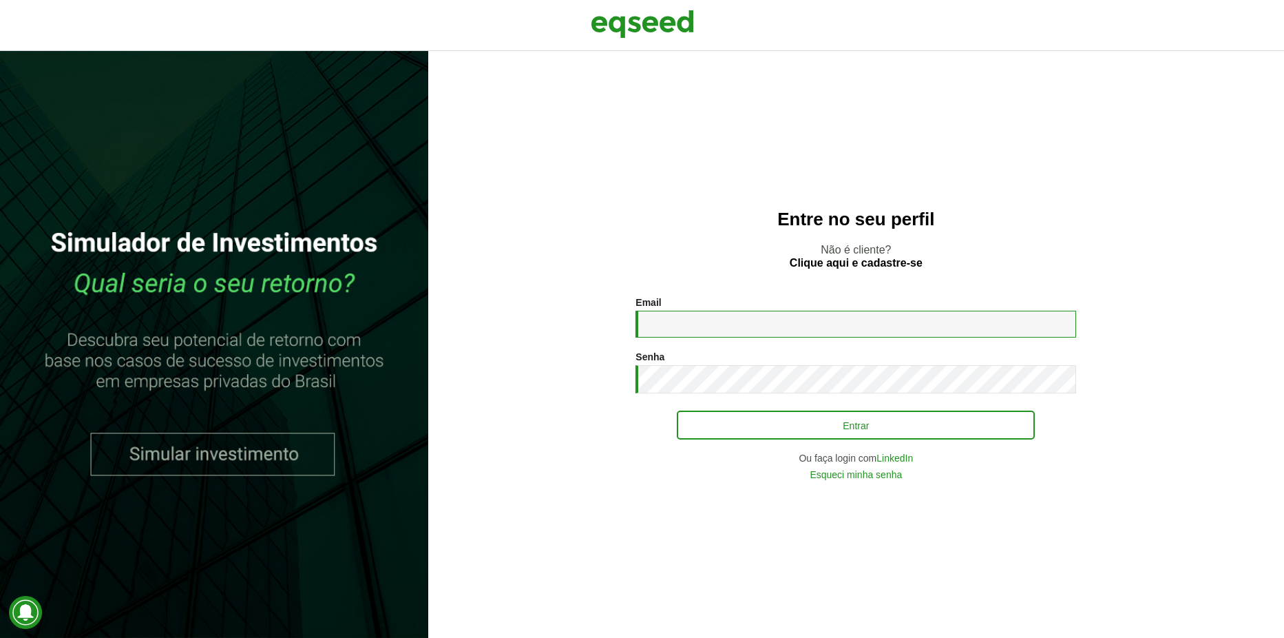
type input "**********"
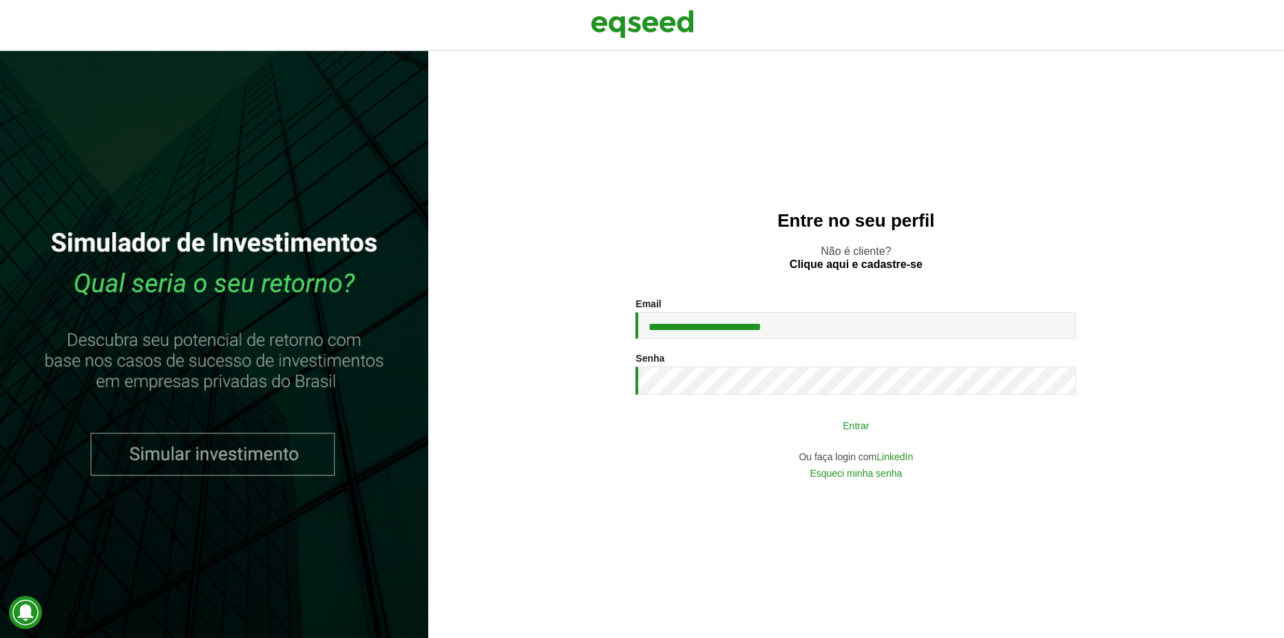
click at [724, 412] on button "Entrar" at bounding box center [856, 425] width 358 height 26
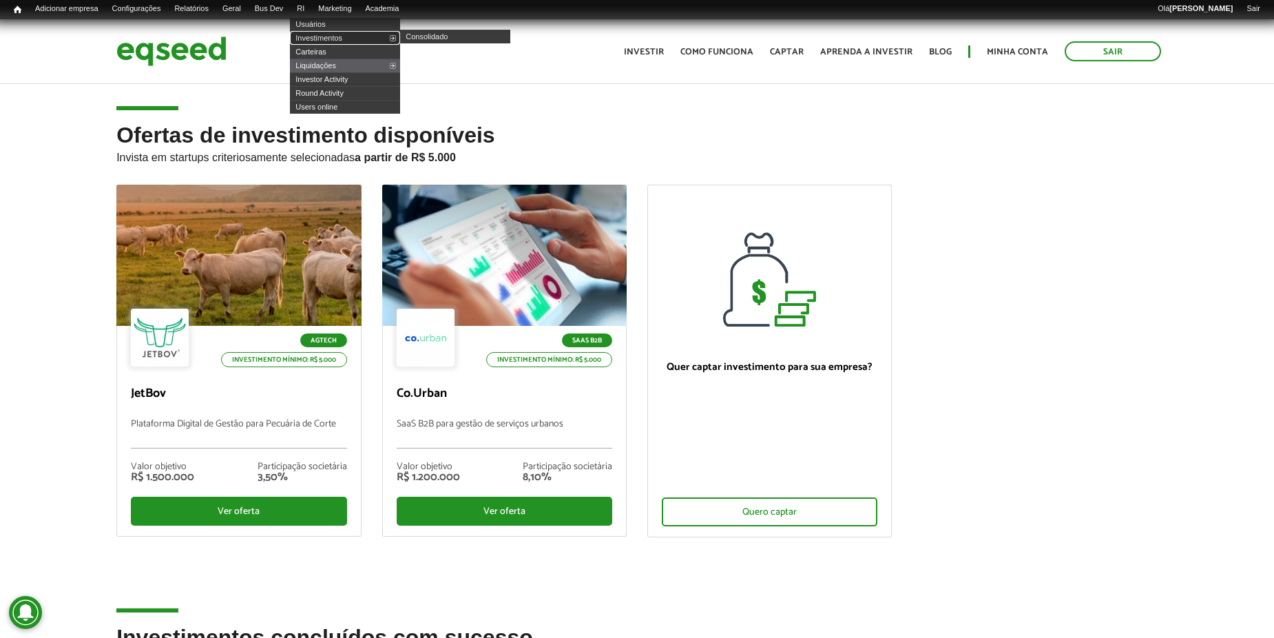
click at [336, 33] on link "Investimentos" at bounding box center [345, 38] width 110 height 14
